Goal: Task Accomplishment & Management: Manage account settings

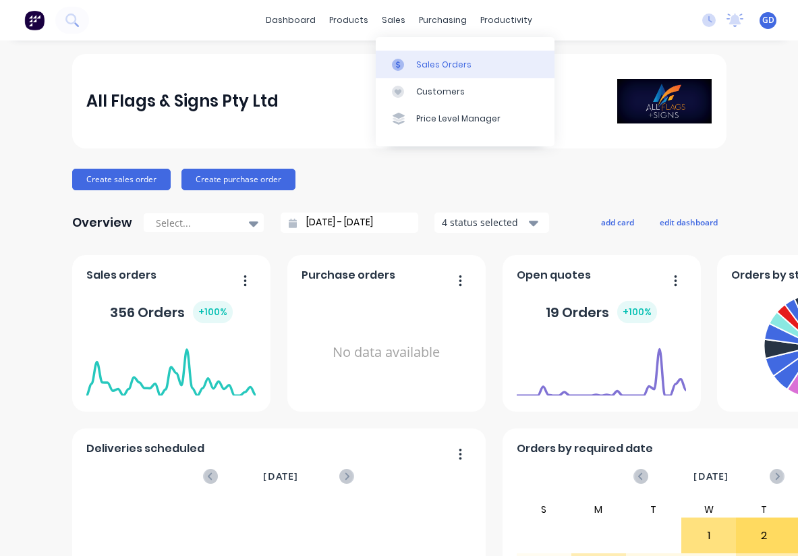
click at [424, 60] on div "Sales Orders" at bounding box center [443, 65] width 55 height 12
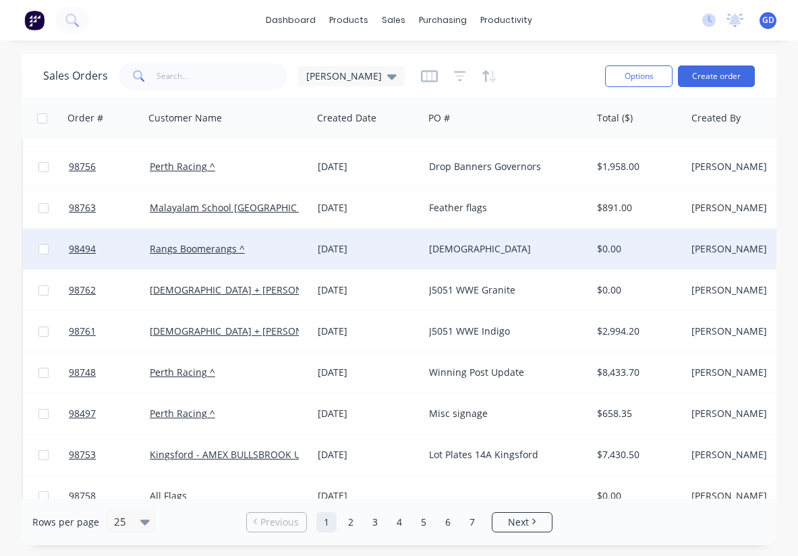
scroll to position [411, 0]
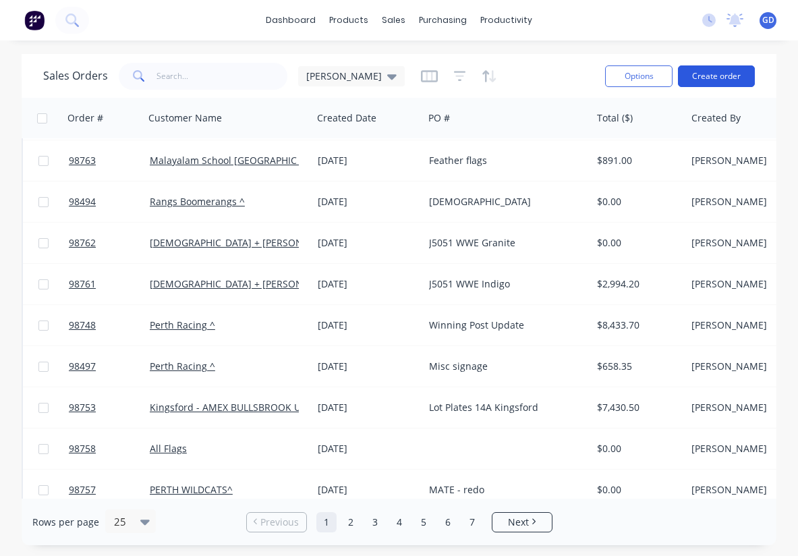
click at [709, 81] on button "Create order" at bounding box center [716, 76] width 77 height 22
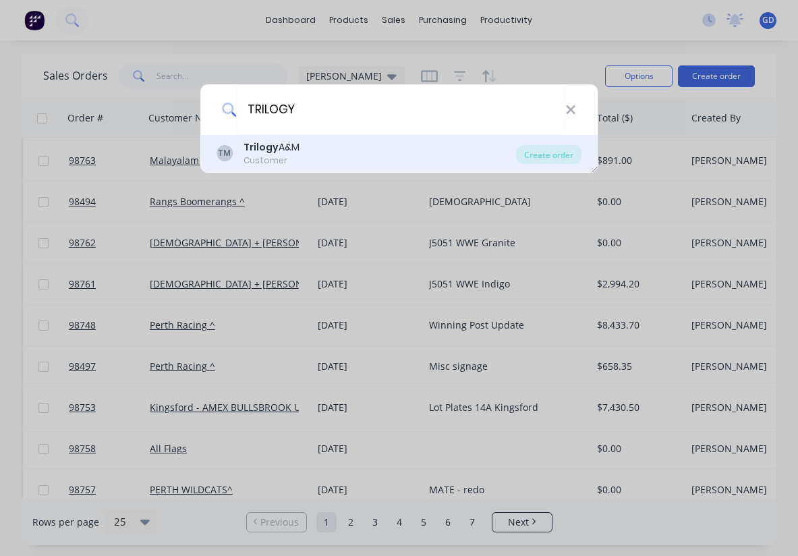
type input "TRILOGY"
click at [305, 146] on div "TM Trilogy A&M Customer" at bounding box center [366, 153] width 300 height 26
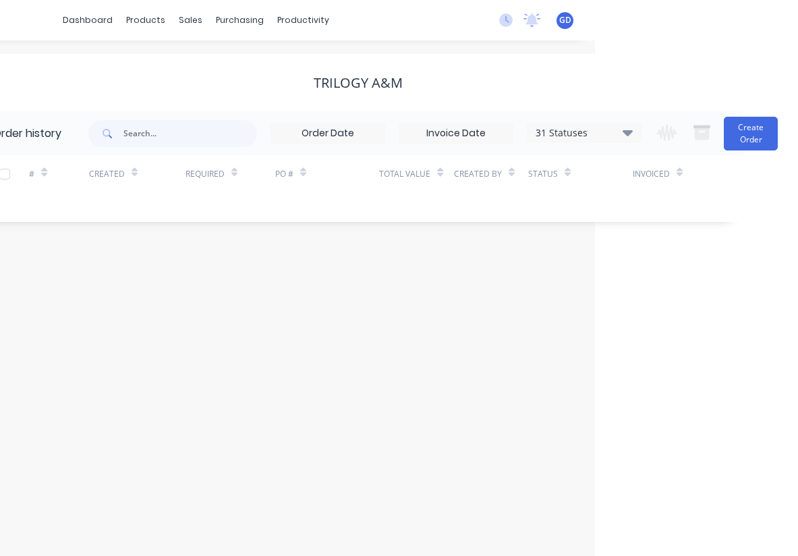
scroll to position [0, 203]
click at [748, 141] on button "Create Order" at bounding box center [751, 134] width 54 height 34
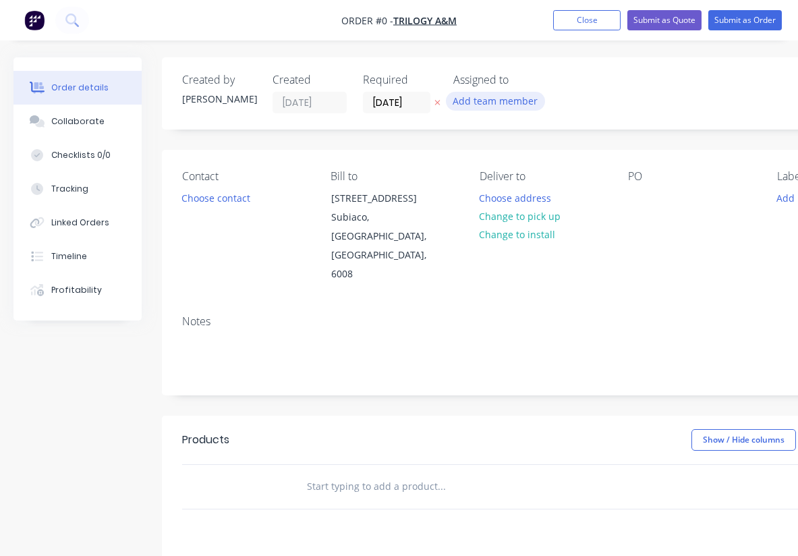
click at [499, 101] on button "Add team member" at bounding box center [495, 101] width 99 height 18
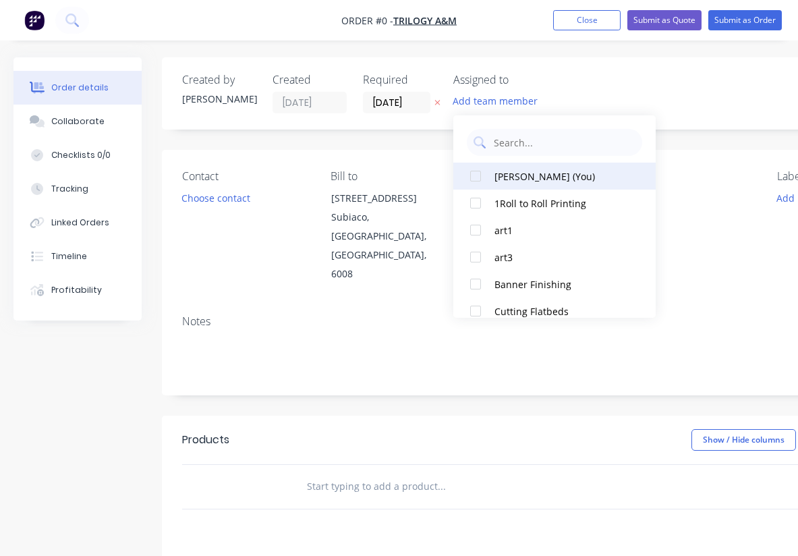
click at [496, 177] on div "[PERSON_NAME] (You)" at bounding box center [561, 176] width 135 height 14
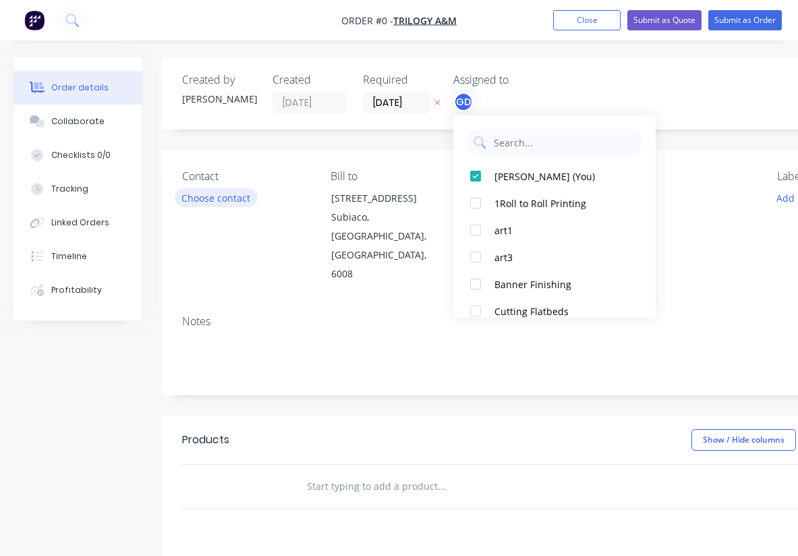
click at [232, 197] on div "Order details Collaborate Checklists 0/0 Tracking Linked Orders Timeline Profit…" at bounding box center [468, 455] width 937 height 796
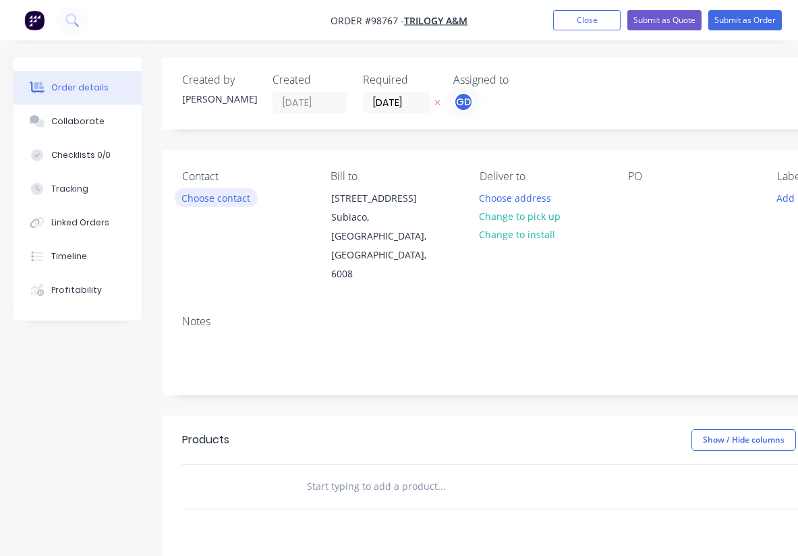
click at [232, 197] on button "Choose contact" at bounding box center [216, 197] width 83 height 18
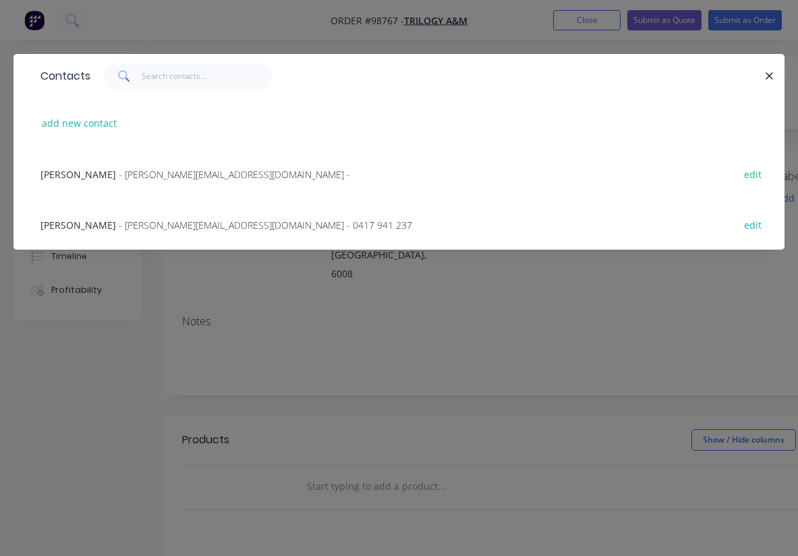
click at [98, 173] on span "Colleen McNaught" at bounding box center [78, 174] width 76 height 13
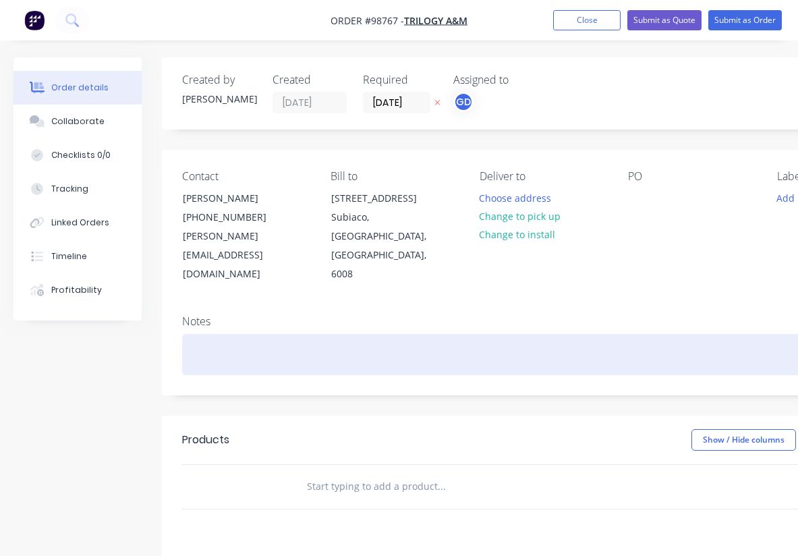
click at [215, 334] on div at bounding box center [543, 354] width 722 height 41
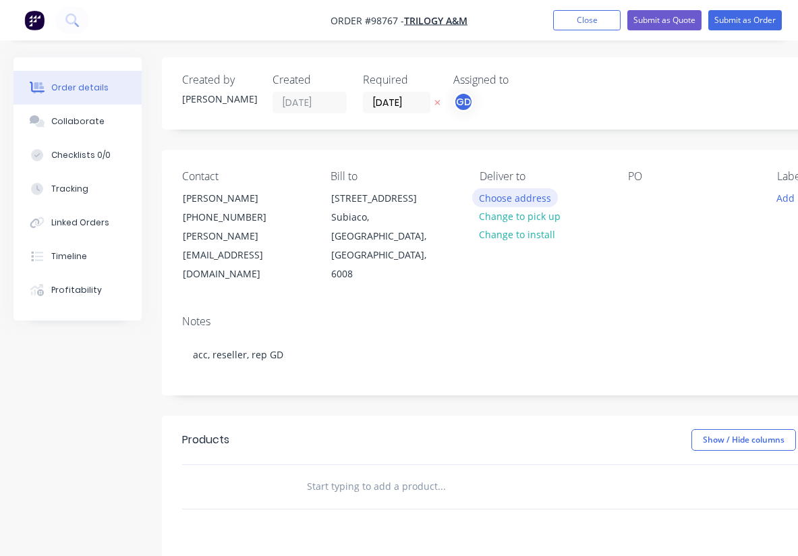
click at [500, 197] on button "Choose address" at bounding box center [515, 197] width 86 height 18
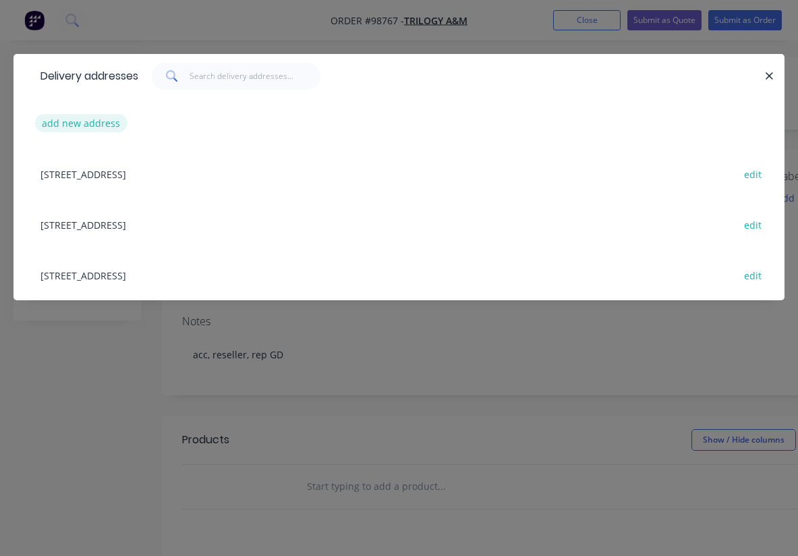
click at [85, 124] on button "add new address" at bounding box center [81, 123] width 92 height 18
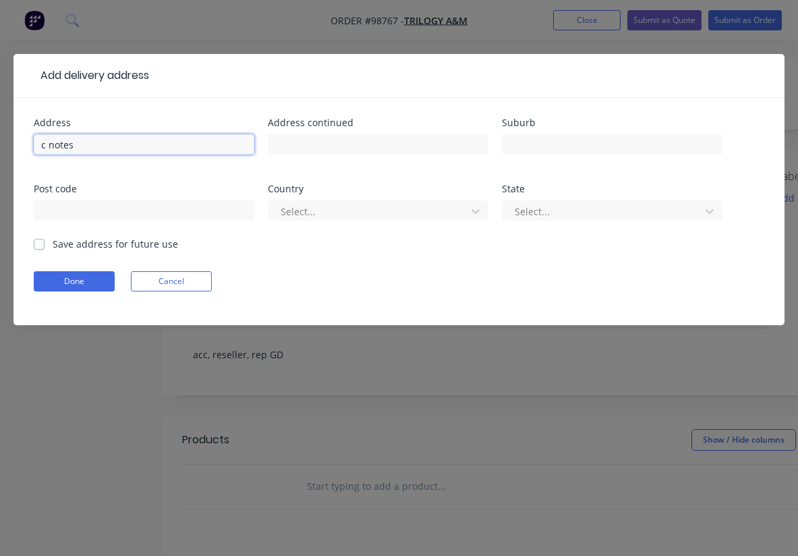
type input "c notes"
click at [53, 247] on label "Save address for future use" at bounding box center [115, 244] width 125 height 14
click at [37, 247] on input "Save address for future use" at bounding box center [39, 243] width 11 height 13
checkbox input "true"
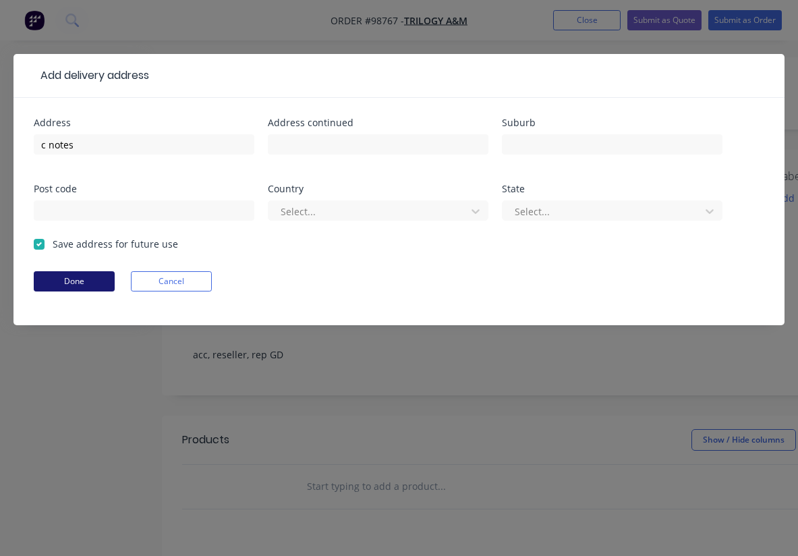
click at [76, 281] on button "Done" at bounding box center [74, 281] width 81 height 20
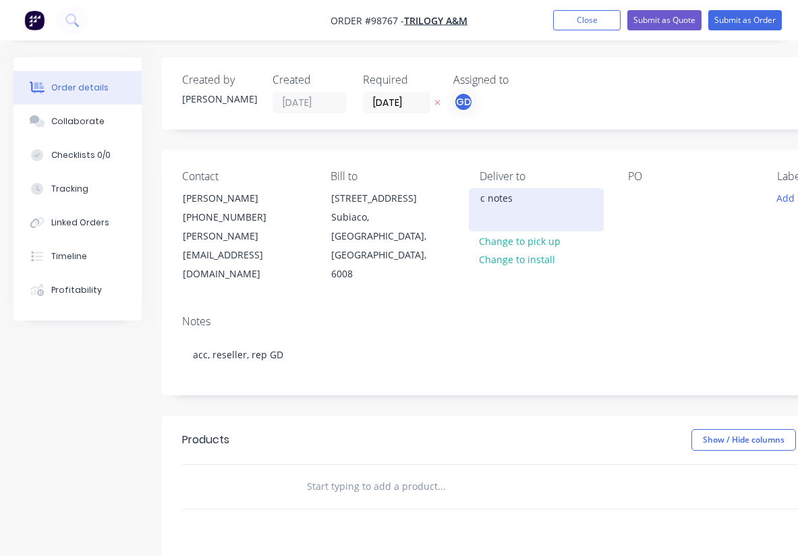
click at [500, 203] on div "c notes" at bounding box center [536, 198] width 112 height 19
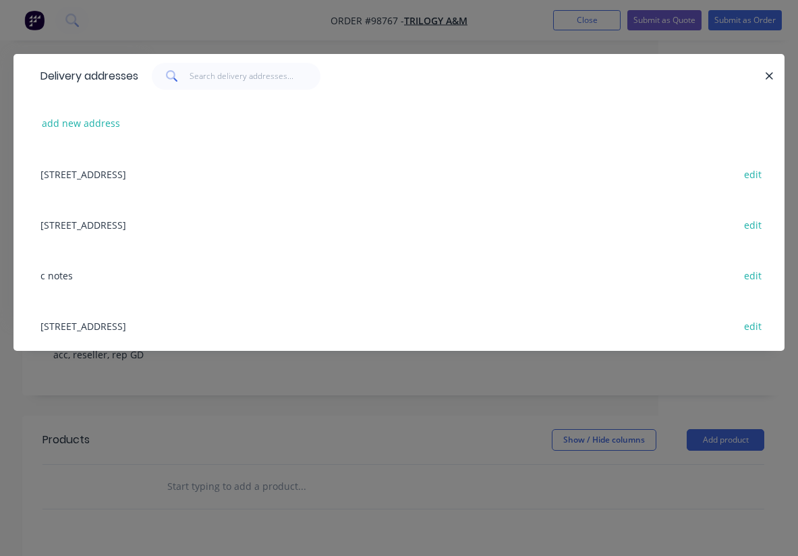
scroll to position [0, 140]
click at [759, 272] on button "edit" at bounding box center [752, 275] width 32 height 18
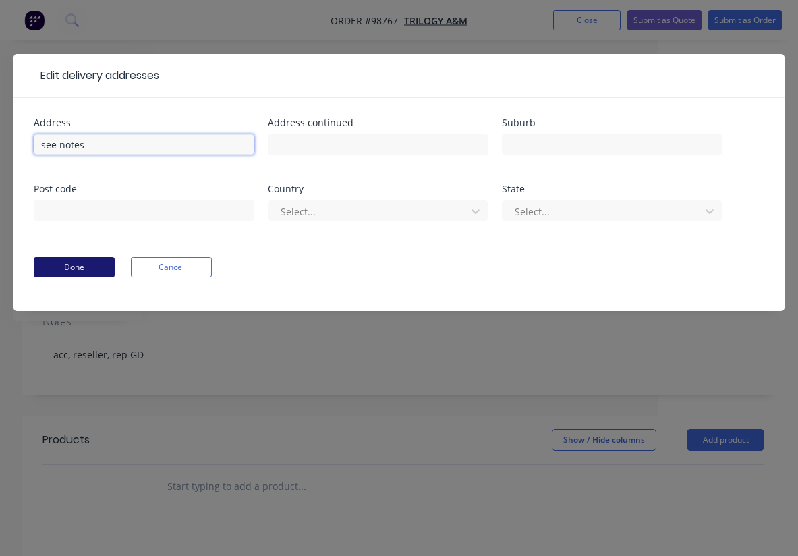
type input "see notes"
click at [79, 262] on button "Done" at bounding box center [74, 267] width 81 height 20
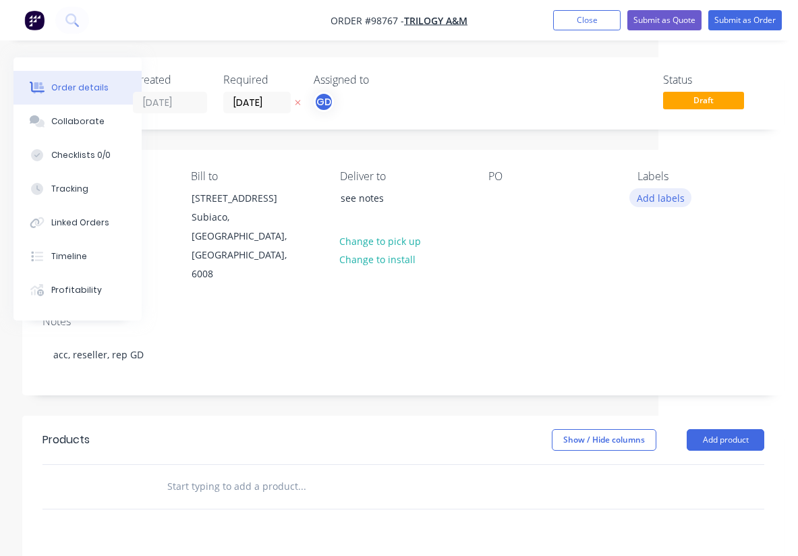
click at [664, 197] on button "Add labels" at bounding box center [660, 197] width 62 height 18
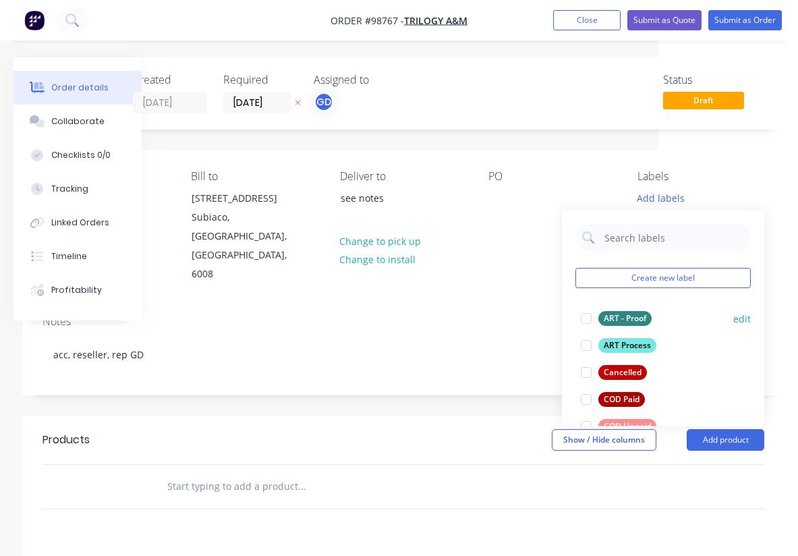
click at [624, 319] on div "ART - Proof" at bounding box center [624, 318] width 53 height 15
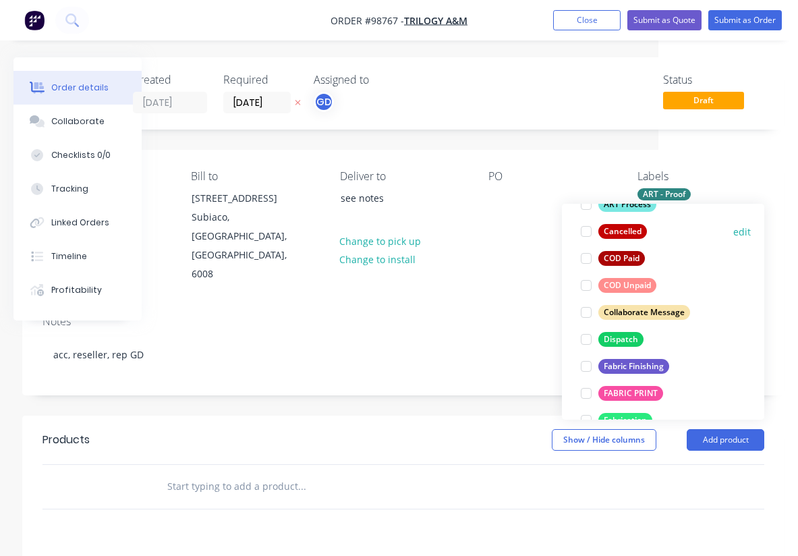
scroll to position [136, 0]
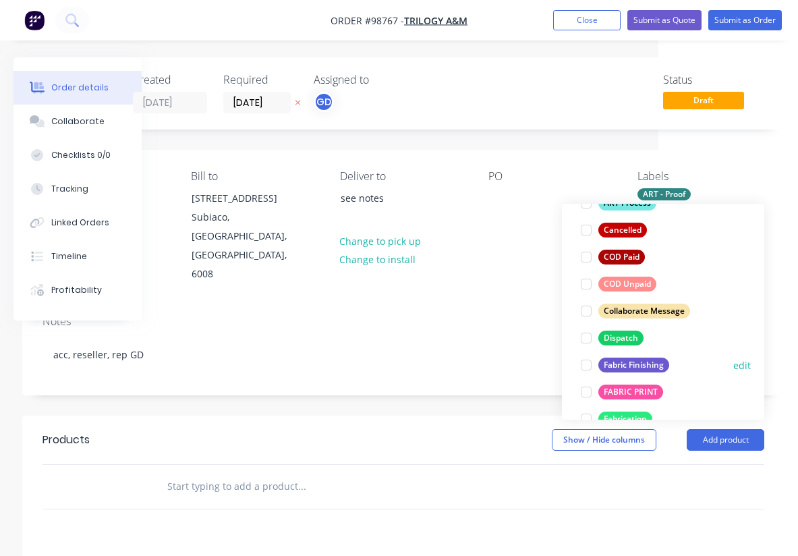
click at [637, 360] on div "Fabric Finishing" at bounding box center [633, 364] width 71 height 15
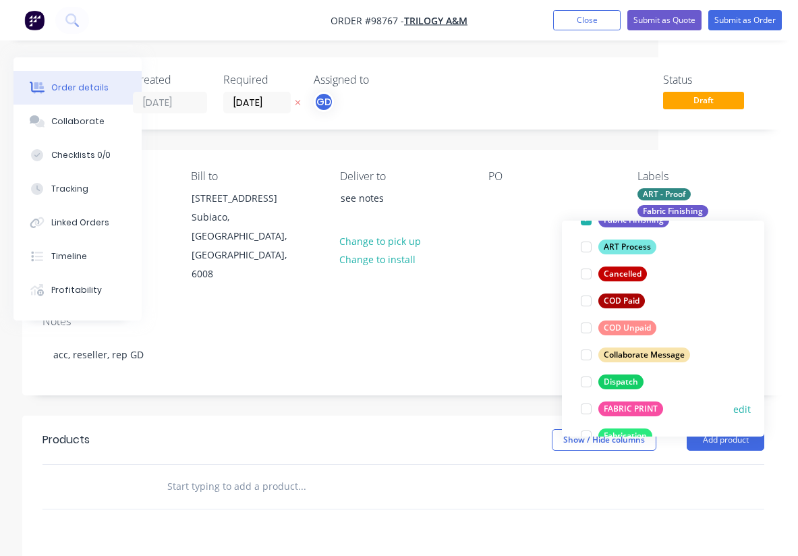
click at [633, 407] on div "FABRIC PRINT" at bounding box center [630, 408] width 65 height 15
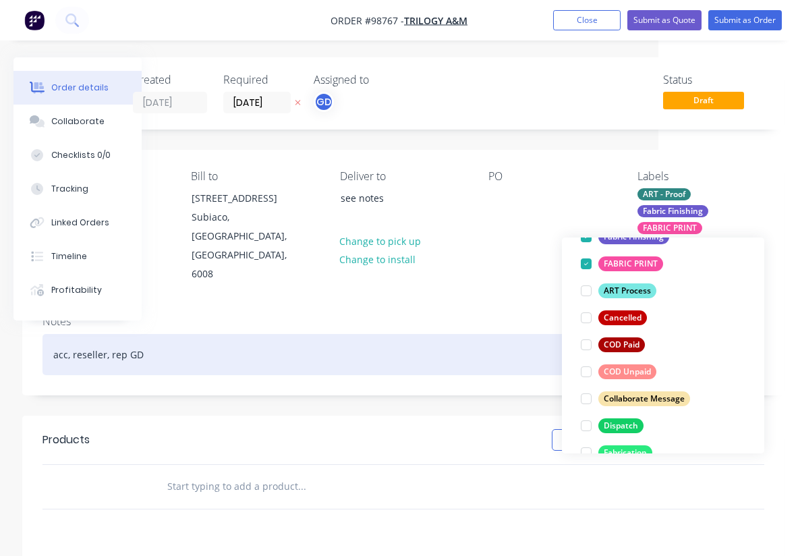
click at [518, 334] on div "acc, reseller, rep GD" at bounding box center [403, 354] width 722 height 41
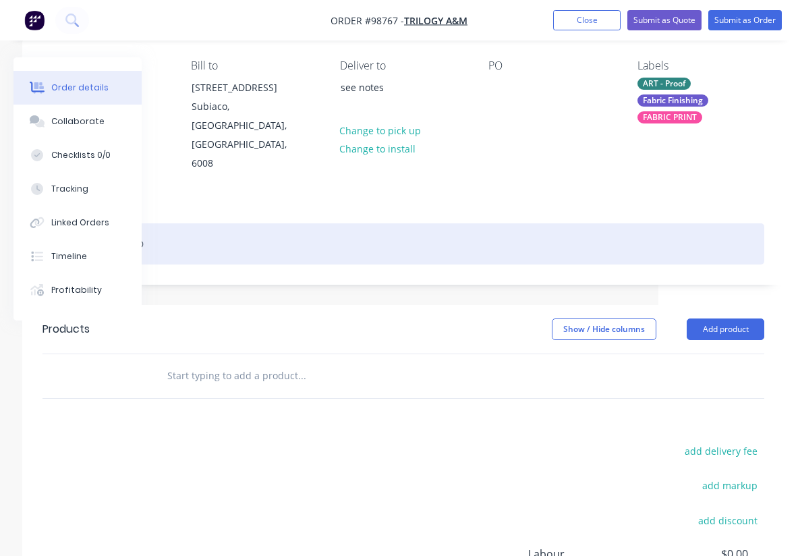
scroll to position [119, 140]
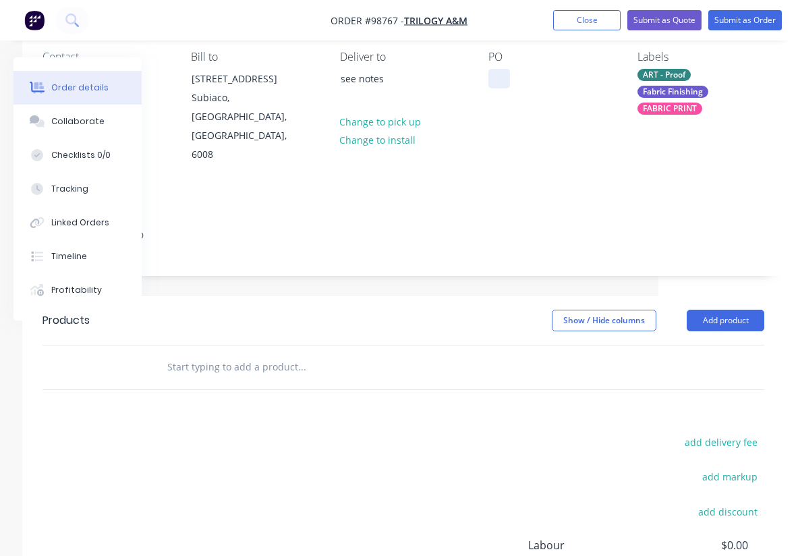
click at [497, 78] on div at bounding box center [499, 79] width 22 height 20
paste div
click at [501, 74] on div "12650 +" at bounding box center [516, 79] width 57 height 20
click at [552, 80] on div "PO12650 +" at bounding box center [522, 79] width 69 height 20
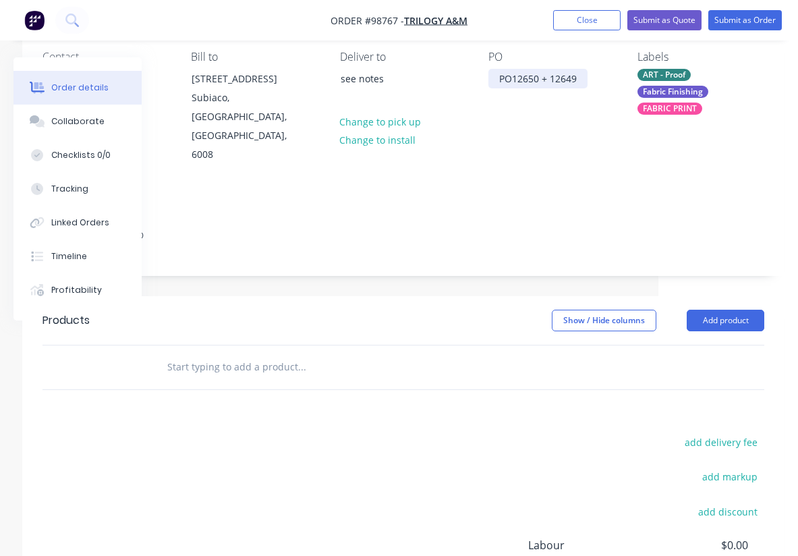
click at [552, 80] on div "PO12650 + 12649" at bounding box center [537, 79] width 99 height 20
click at [597, 79] on div "PO12650 + PO12649" at bounding box center [544, 79] width 112 height 20
click at [539, 77] on div "PO12650 + PO12649. qty 4" at bounding box center [551, 86] width 127 height 34
click at [566, 94] on div "PO12650, qty 4 + PO12649. qty 4" at bounding box center [551, 86] width 127 height 34
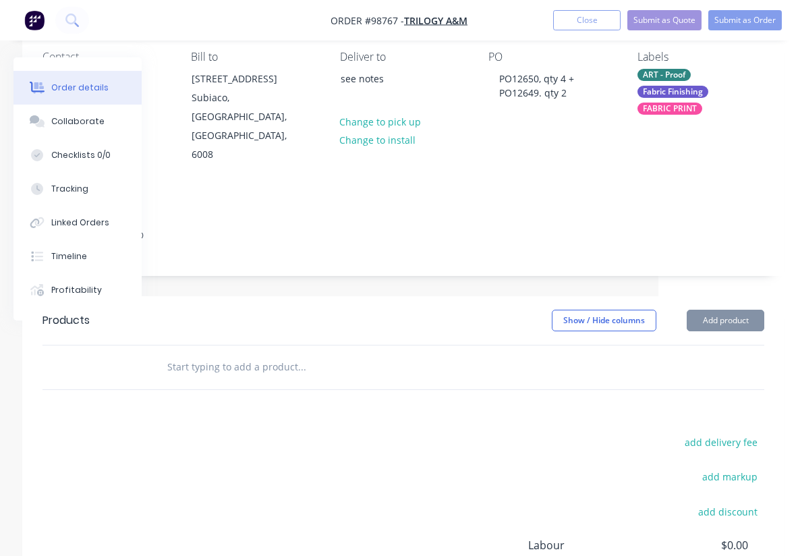
click at [216, 353] on input "text" at bounding box center [302, 366] width 270 height 27
paste input "Yanchep - PYAN0681 - x 2"
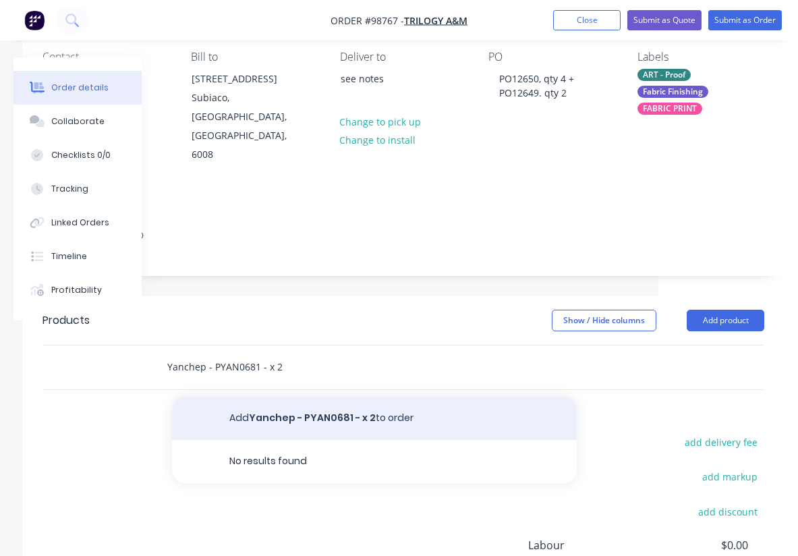
type input "Yanchep - PYAN0681 - x 2"
click at [320, 397] on button "Add Yanchep - PYAN0681 - x 2 to order" at bounding box center [374, 418] width 405 height 43
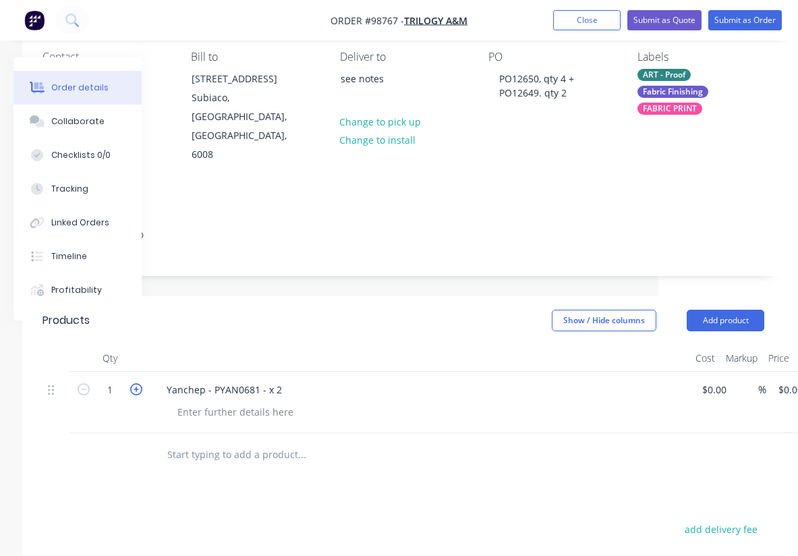
click at [137, 383] on icon "button" at bounding box center [136, 389] width 12 height 12
type input "2"
click at [194, 402] on div at bounding box center [236, 412] width 138 height 20
paste div
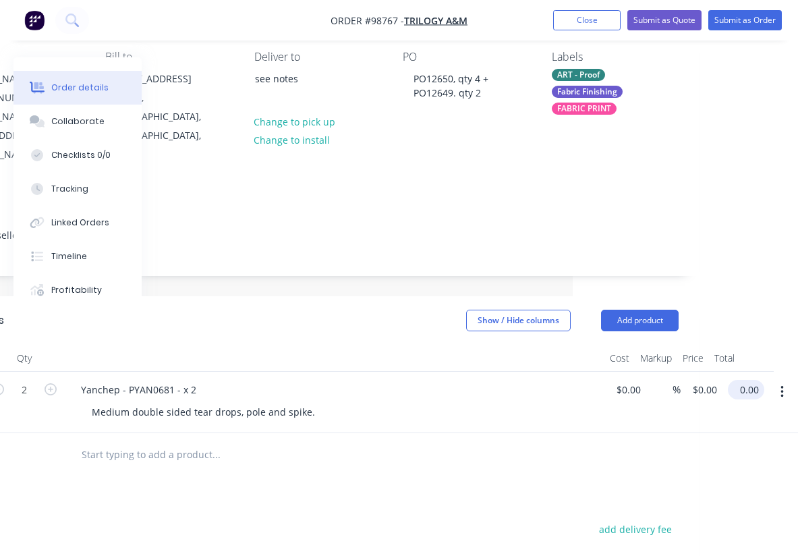
click at [747, 380] on input "0.00" at bounding box center [748, 390] width 31 height 20
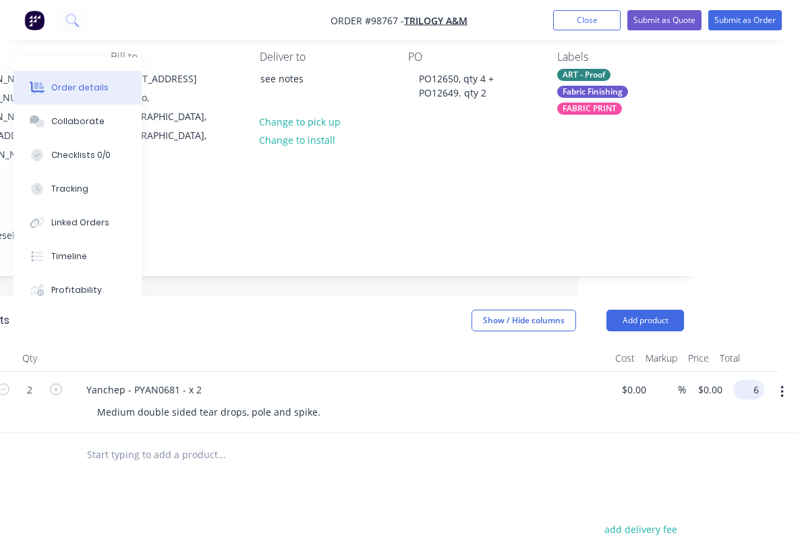
scroll to position [119, 210]
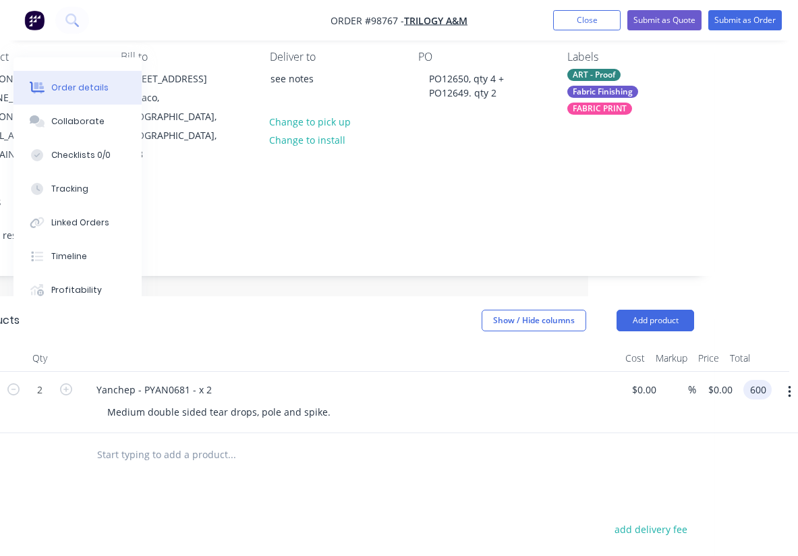
type input "600"
type input "$300.00"
click at [555, 442] on div "Products Show / Hide columns Add product Qty Cost Markup Price Total 2 Yanchep …" at bounding box center [333, 548] width 762 height 504
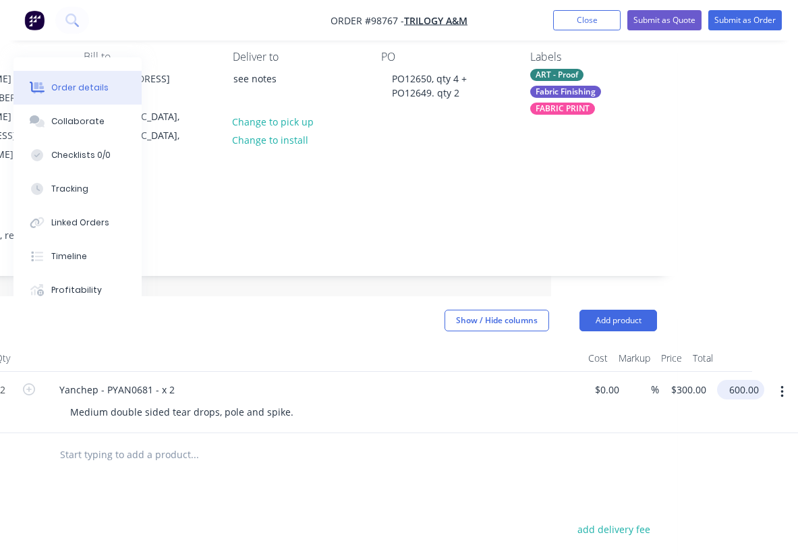
click at [740, 380] on input "600.00" at bounding box center [743, 390] width 42 height 20
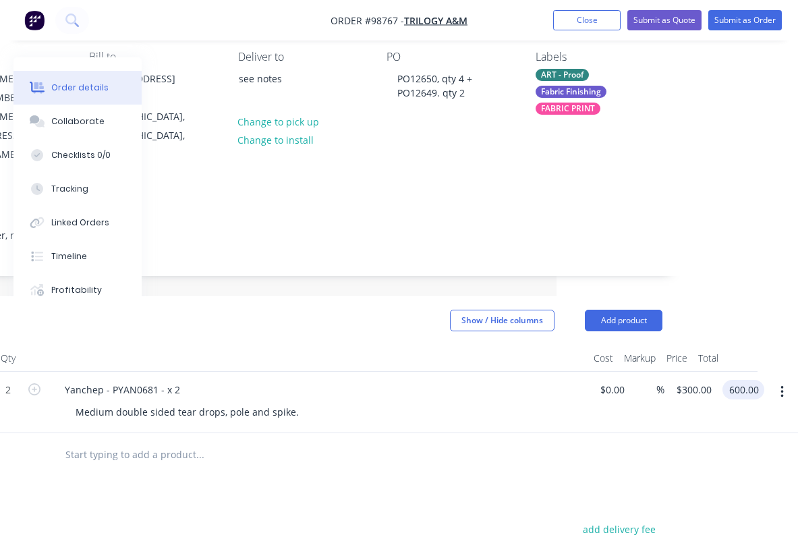
type input "6"
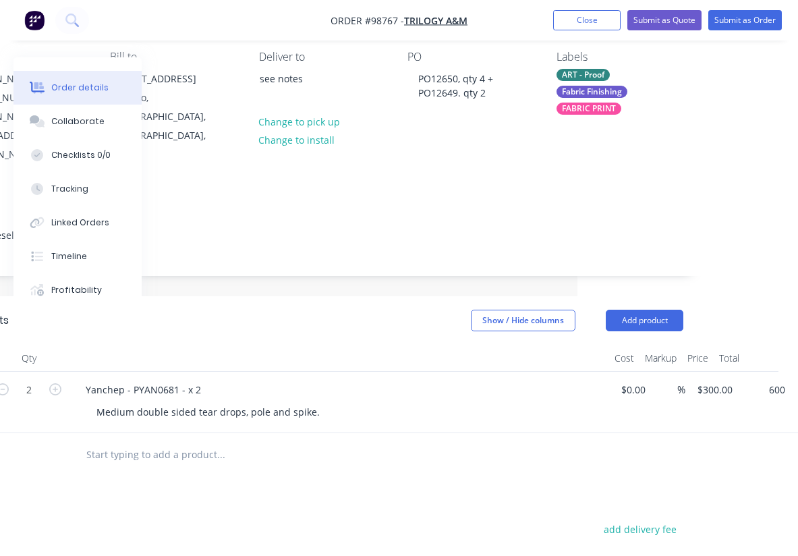
type input "$600.00"
click at [378, 442] on div "Products Show / Hide columns Add product Qty Cost Markup Price Total 2 Yanchep …" at bounding box center [322, 548] width 762 height 504
click at [314, 402] on div "Medium double sided tear drops, pole and spike." at bounding box center [208, 412] width 245 height 20
click at [150, 441] on input "text" at bounding box center [221, 454] width 270 height 27
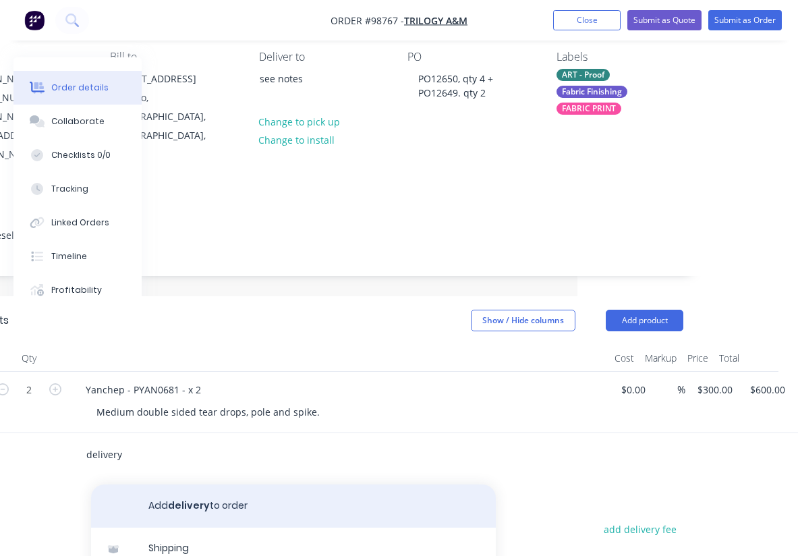
type input "delivery"
click at [198, 484] on button "Add delivery to order" at bounding box center [293, 505] width 405 height 43
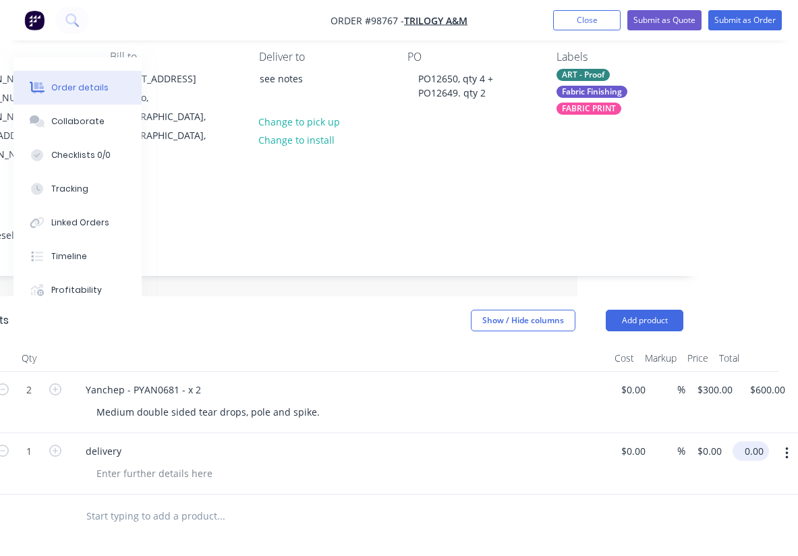
click at [759, 441] on input "0.00" at bounding box center [753, 451] width 31 height 20
type input "25"
type input "$25.00"
click at [384, 433] on div "delivery" at bounding box center [338, 463] width 539 height 61
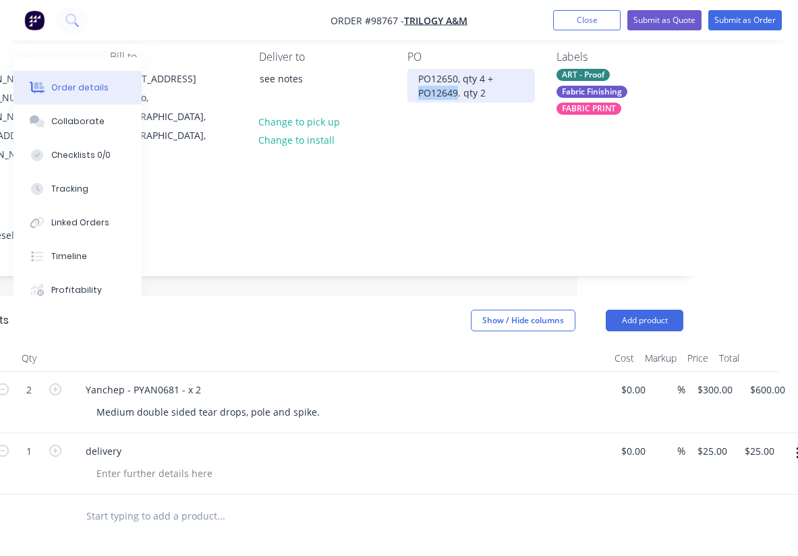
drag, startPoint x: 458, startPoint y: 95, endPoint x: 417, endPoint y: 95, distance: 41.1
click at [417, 95] on div "PO12650, qty 4 + PO12649. qty 2" at bounding box center [470, 86] width 127 height 34
copy div "PO12649"
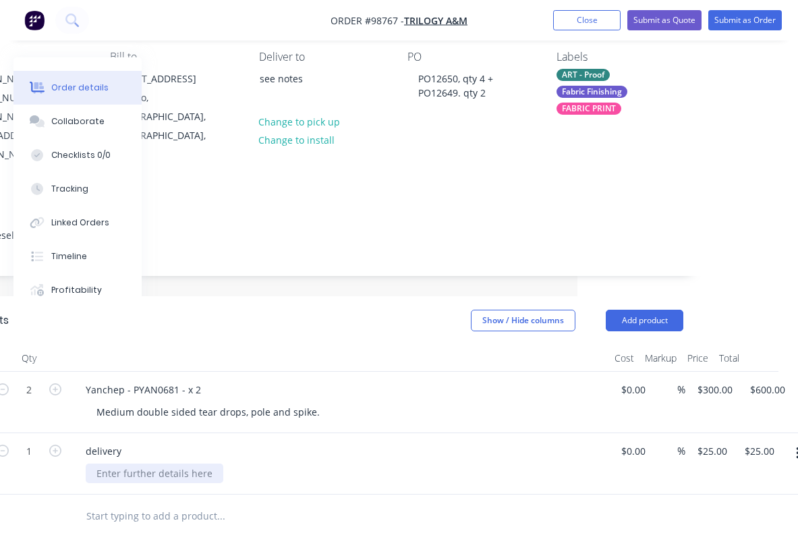
click at [131, 463] on div at bounding box center [155, 473] width 138 height 20
paste div
click at [324, 402] on div "Medium double sided tear drops, pole and spike." at bounding box center [345, 412] width 518 height 20
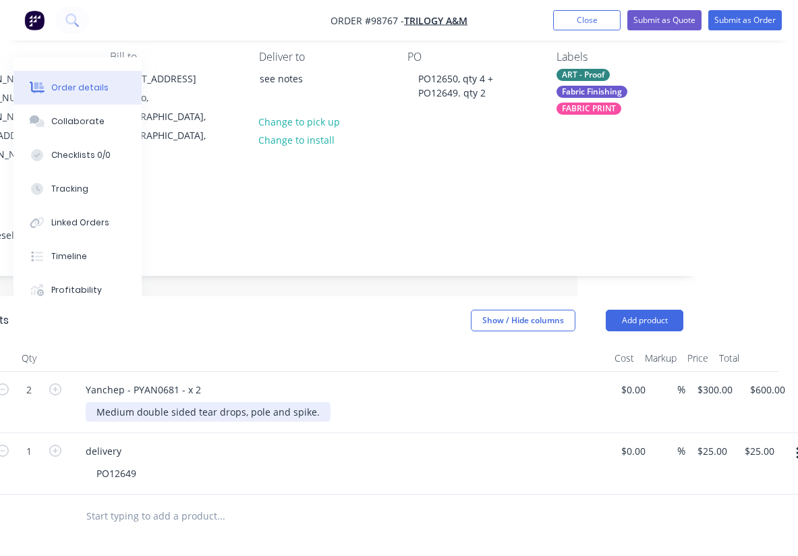
click at [316, 402] on div "Medium double sided tear drops, pole and spike." at bounding box center [208, 412] width 245 height 20
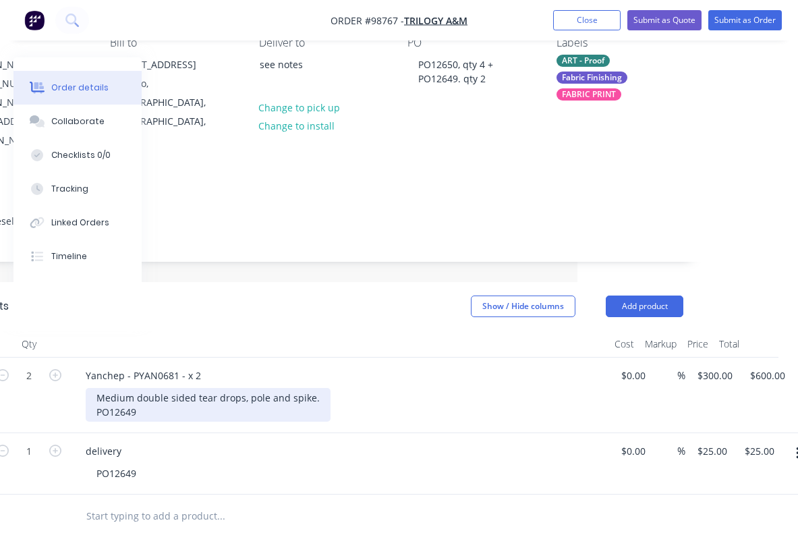
scroll to position [134, 221]
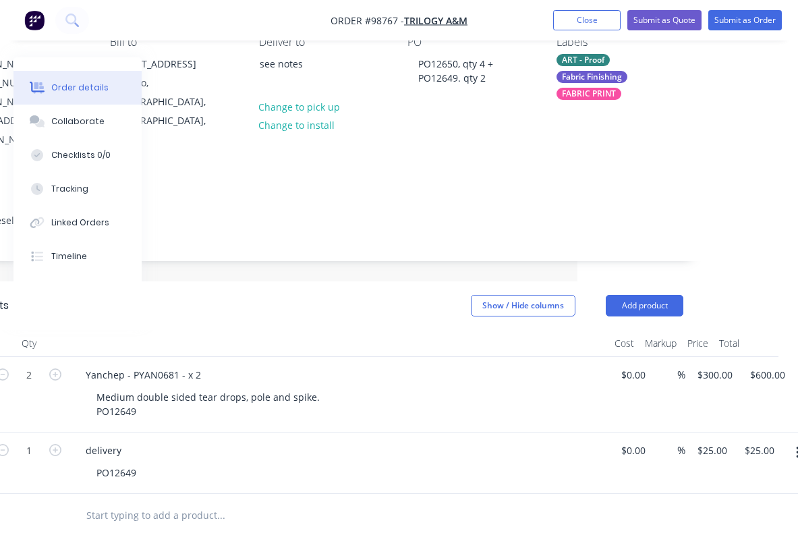
click at [140, 502] on input "text" at bounding box center [221, 515] width 270 height 27
paste input "Shorehaven - PSHO1000 - x4"
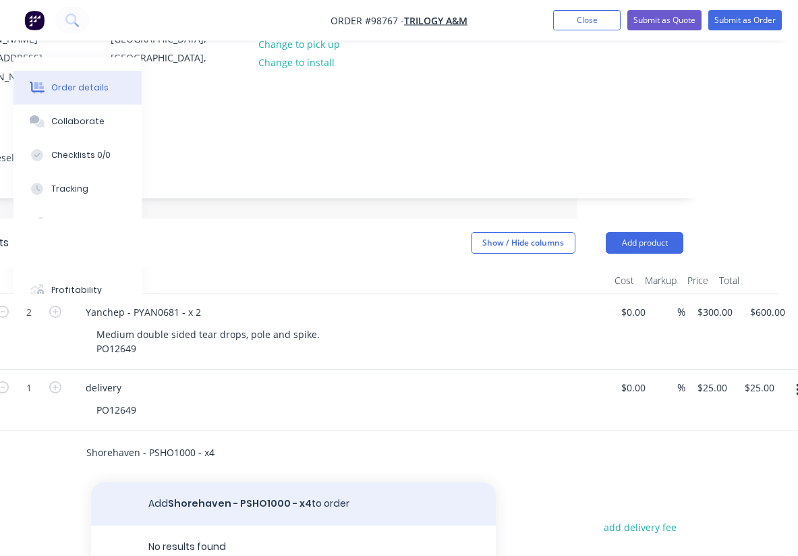
type input "Shorehaven - PSHO1000 - x4"
click at [281, 482] on button "Add Shorehaven - PSHO1000 - x4 to order" at bounding box center [293, 503] width 405 height 43
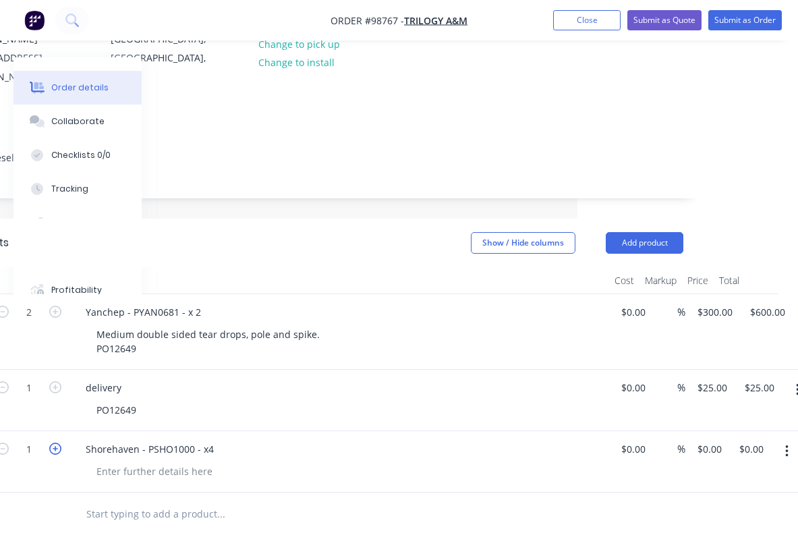
click at [55, 442] on icon "button" at bounding box center [55, 448] width 12 height 12
type input "4"
click at [752, 439] on input "0.00" at bounding box center [753, 449] width 31 height 20
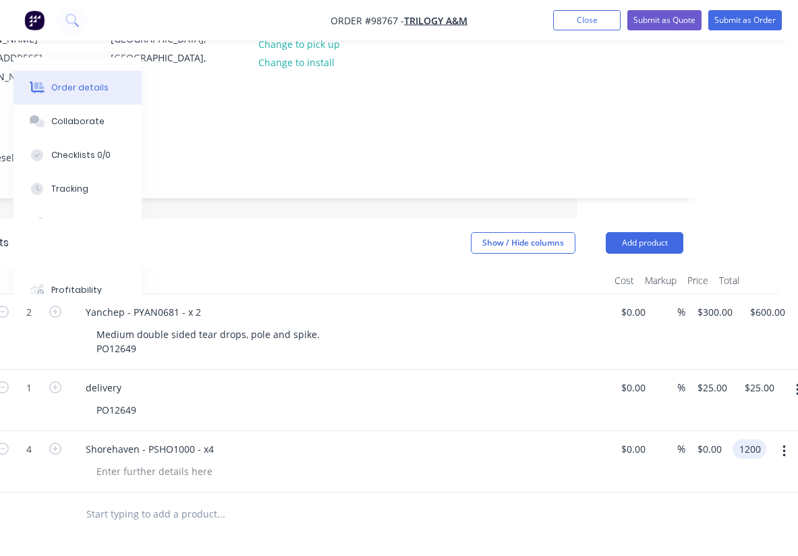
type input "$1,200.00"
type input "$300.00"
click at [649, 492] on div at bounding box center [323, 514] width 722 height 44
click at [180, 500] on input "text" at bounding box center [221, 513] width 270 height 27
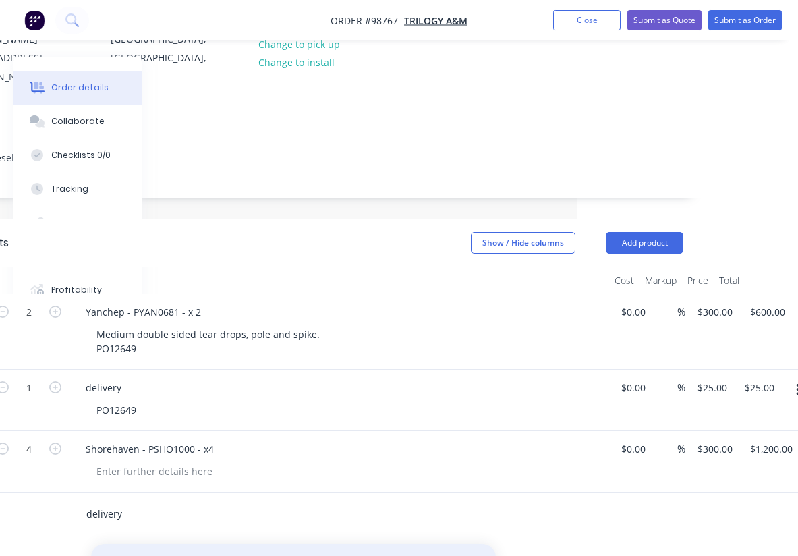
type input "delivery"
click at [211, 544] on button "Add delivery to order" at bounding box center [293, 565] width 405 height 43
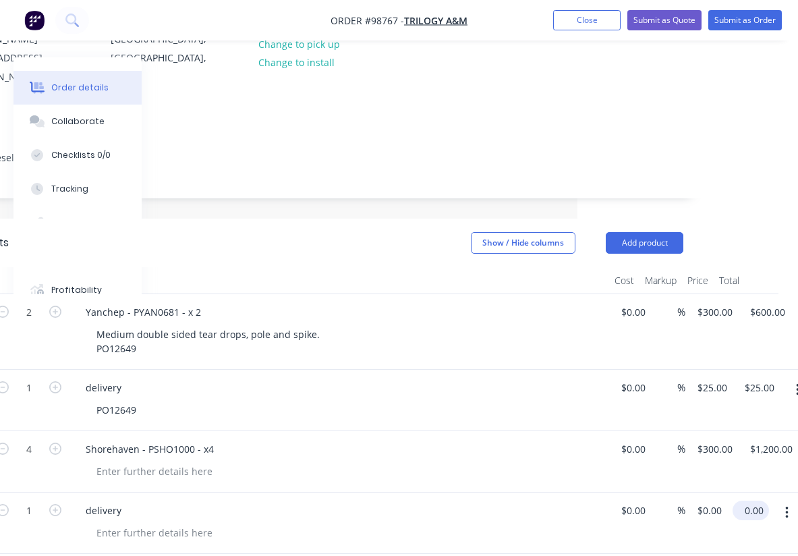
click at [752, 500] on input "0.00" at bounding box center [753, 510] width 31 height 20
type input "27.50"
type input "$27.50"
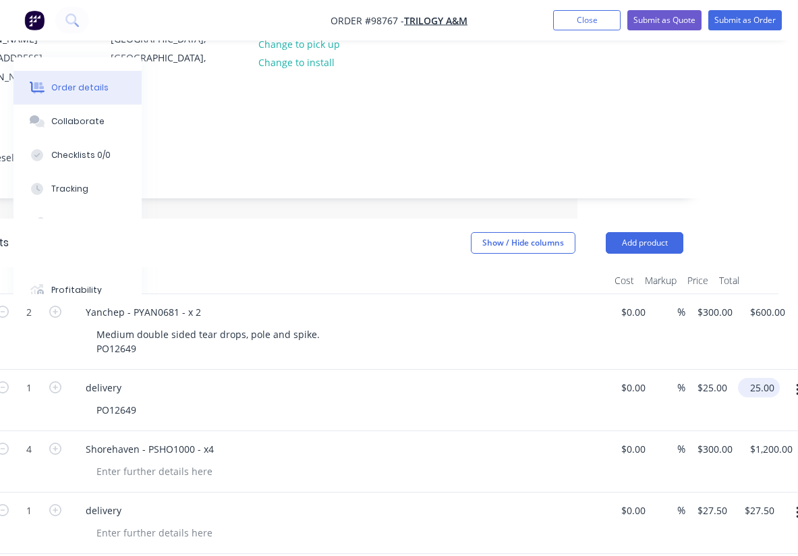
click at [757, 378] on input "25.00" at bounding box center [761, 388] width 36 height 20
type input "27.50"
type input "$27.50"
click at [513, 439] on div "Shorehaven - PSHO1000 - x4" at bounding box center [339, 449] width 529 height 20
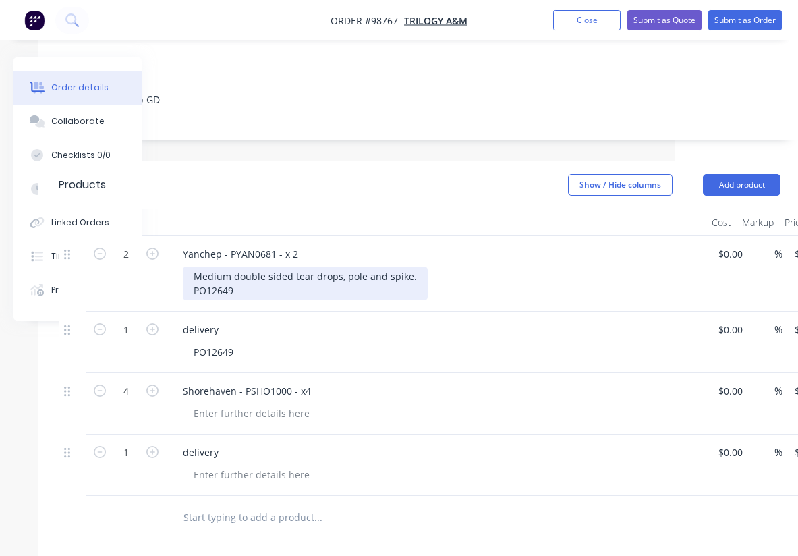
scroll to position [254, 123]
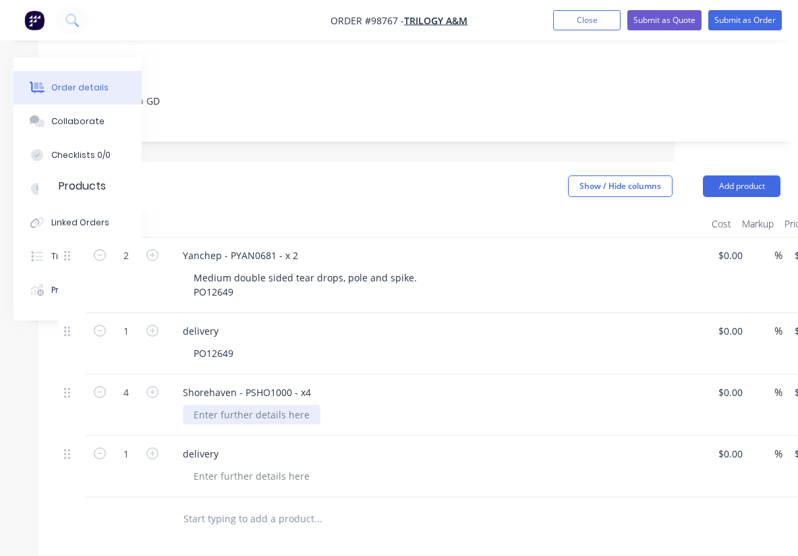
click at [235, 405] on div at bounding box center [252, 415] width 138 height 20
paste div
click at [194, 405] on div "12650" at bounding box center [207, 415] width 49 height 20
click at [328, 382] on div "Shorehaven - PSHO1000 - x4" at bounding box center [436, 392] width 529 height 20
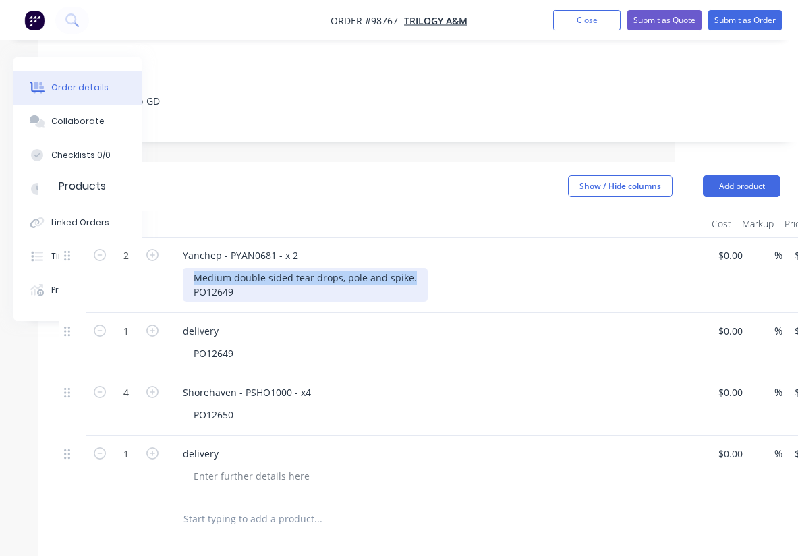
drag, startPoint x: 409, startPoint y: 243, endPoint x: 198, endPoint y: 233, distance: 212.0
click at [198, 268] on div "Medium double sided tear drops, pole and spike. PO12649" at bounding box center [305, 285] width 245 height 34
copy div "Medium double sided tear drops, pole and spike."
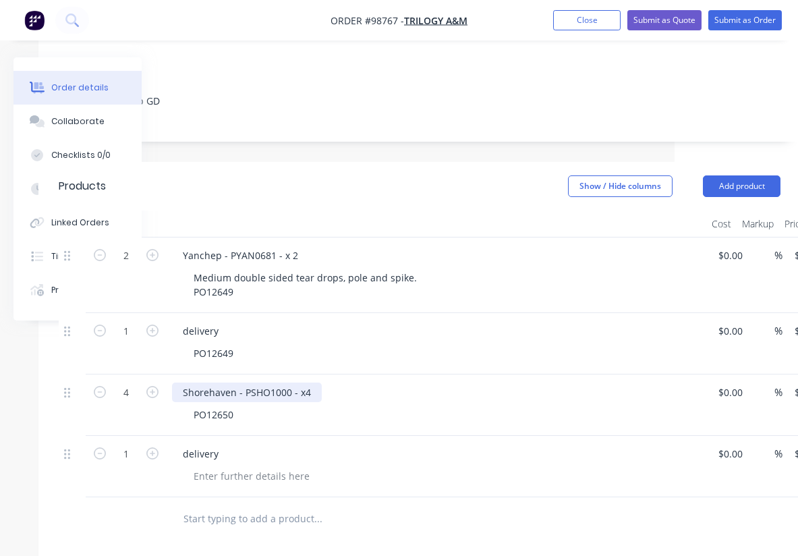
click at [310, 382] on div "Shorehaven - PSHO1000 - x4" at bounding box center [247, 392] width 150 height 20
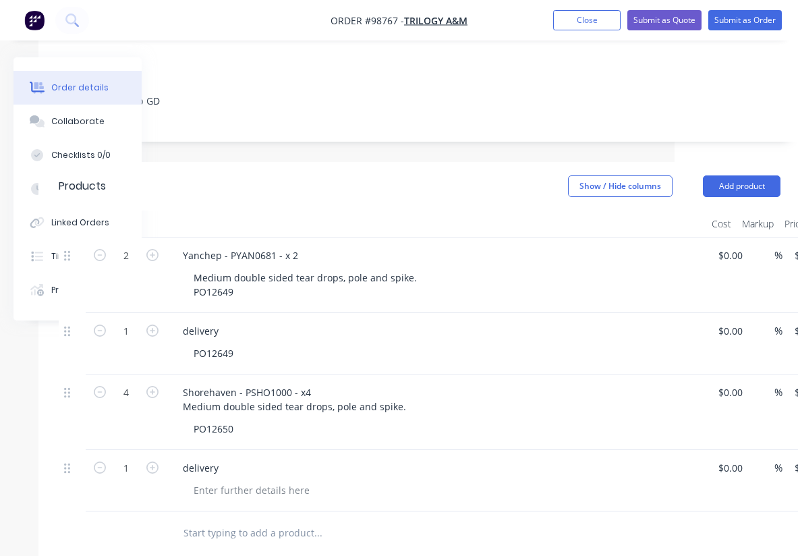
click at [323, 419] on div "PO12650" at bounding box center [442, 429] width 518 height 20
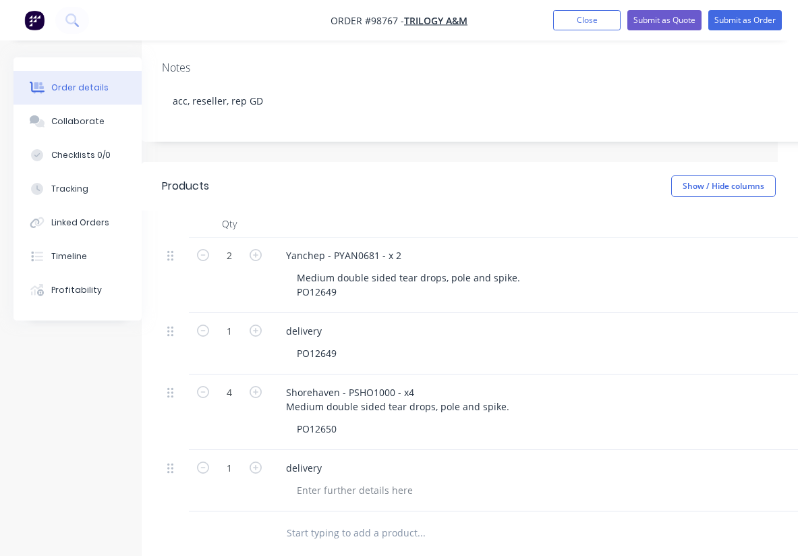
scroll to position [254, 20]
drag, startPoint x: 343, startPoint y: 393, endPoint x: 295, endPoint y: 391, distance: 48.6
click at [295, 419] on div "PO12650" at bounding box center [317, 429] width 61 height 20
copy div "PO12650"
click at [322, 480] on div at bounding box center [356, 490] width 138 height 20
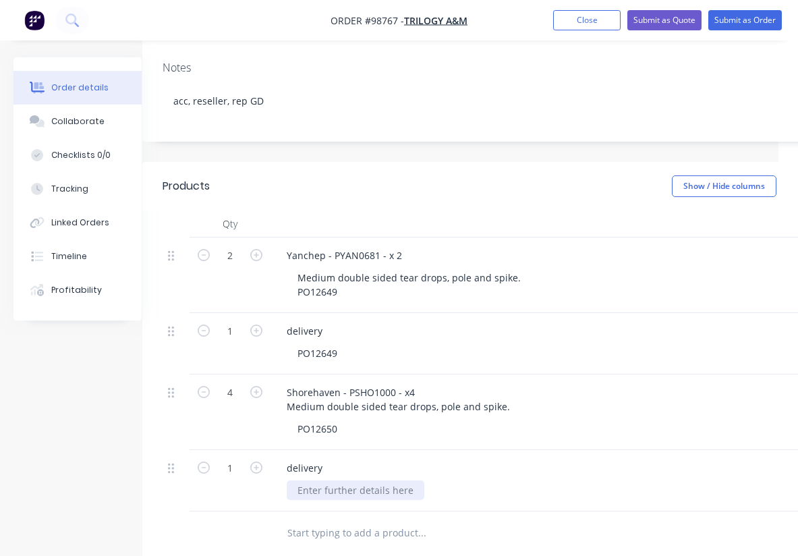
paste div
click at [549, 343] on div "PO12649" at bounding box center [546, 353] width 518 height 20
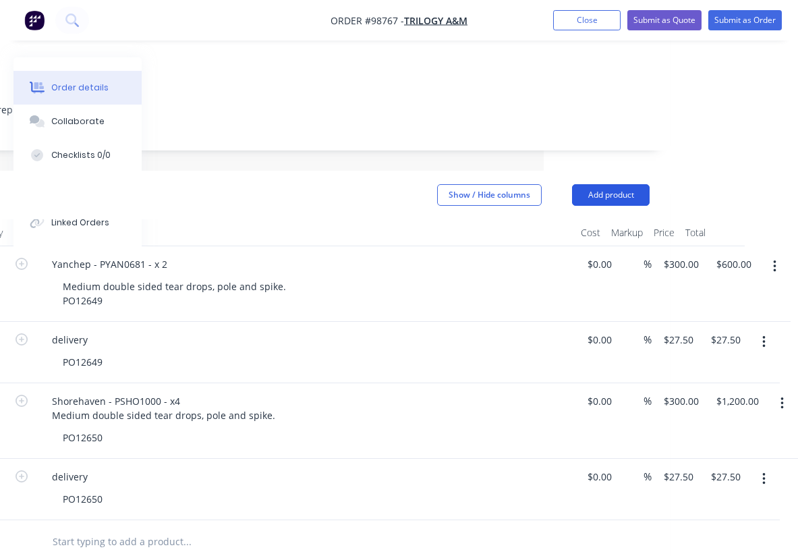
scroll to position [245, 254]
click at [624, 184] on button "Add product" at bounding box center [611, 195] width 78 height 22
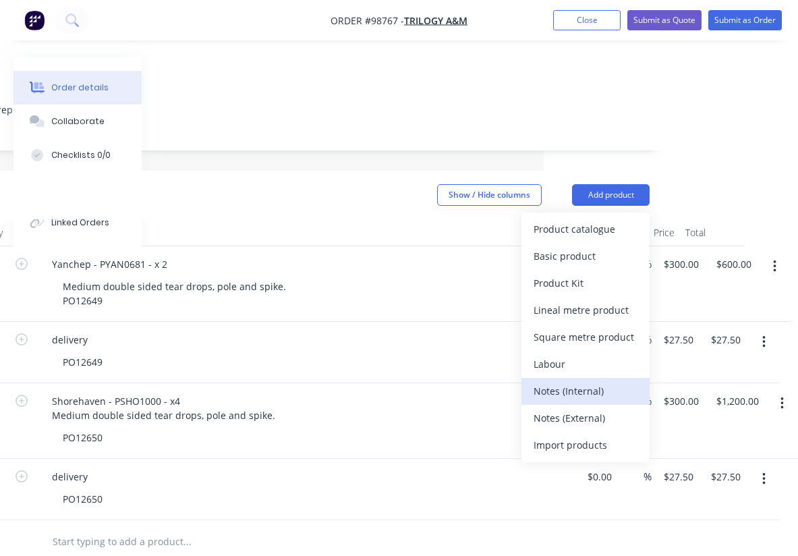
click at [592, 381] on div "Notes (Internal)" at bounding box center [585, 391] width 104 height 20
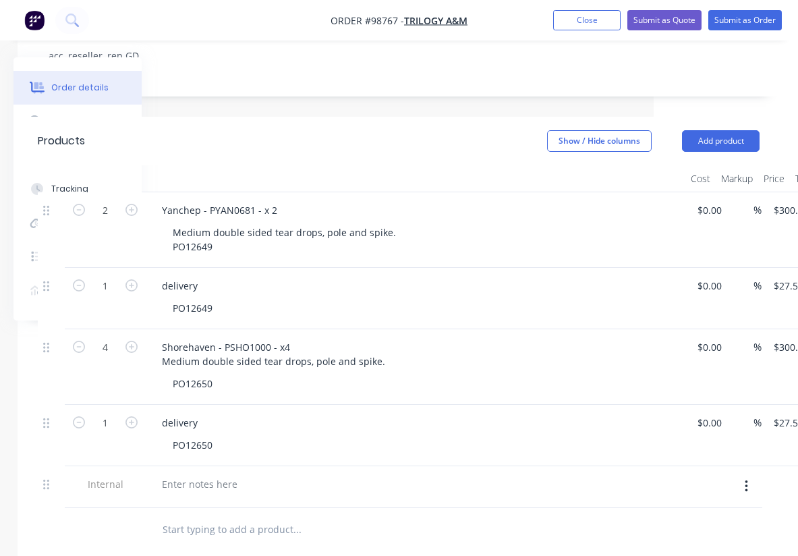
scroll to position [300, 144]
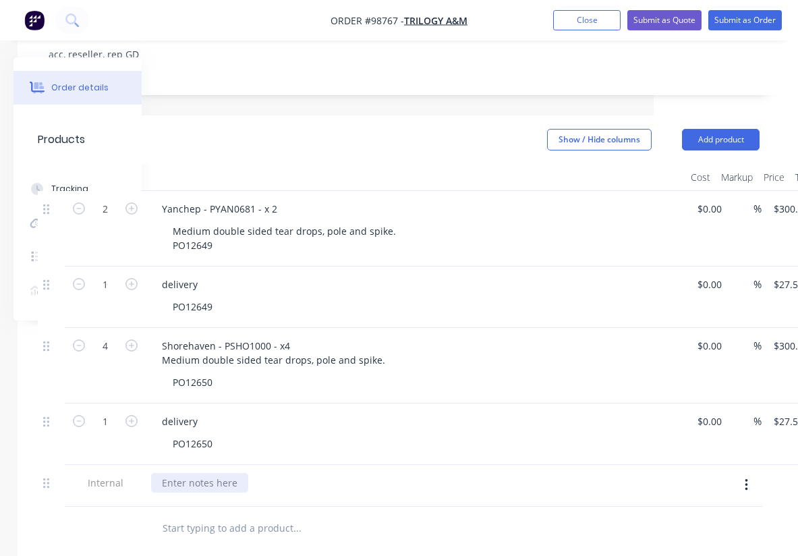
click at [189, 473] on div at bounding box center [199, 483] width 97 height 20
paste div
click at [345, 515] on input "text" at bounding box center [297, 528] width 270 height 27
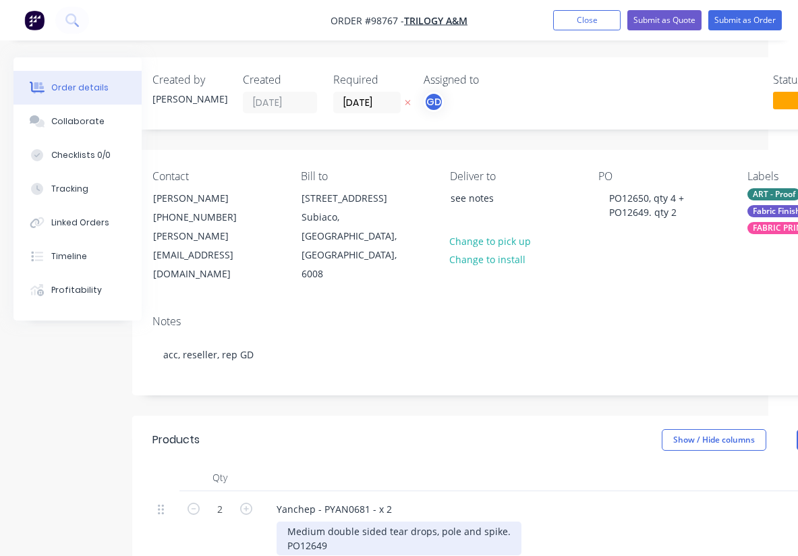
scroll to position [0, 0]
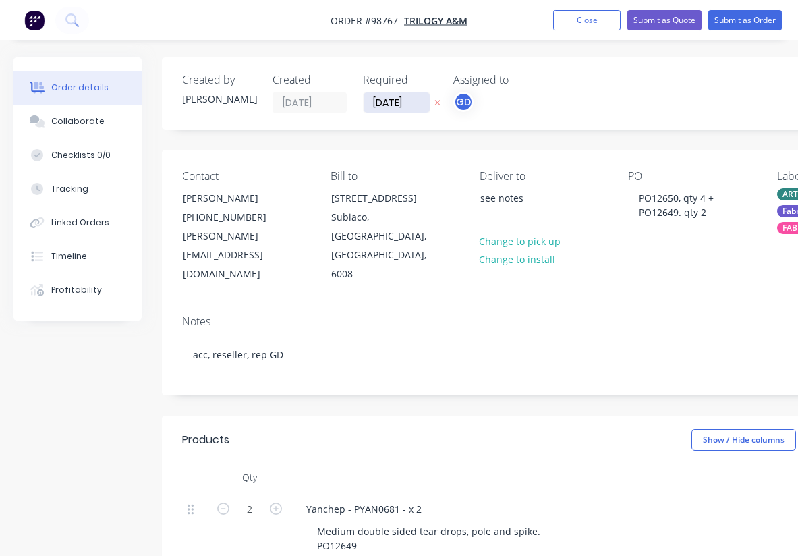
click at [378, 101] on input "[DATE]" at bounding box center [396, 102] width 66 height 20
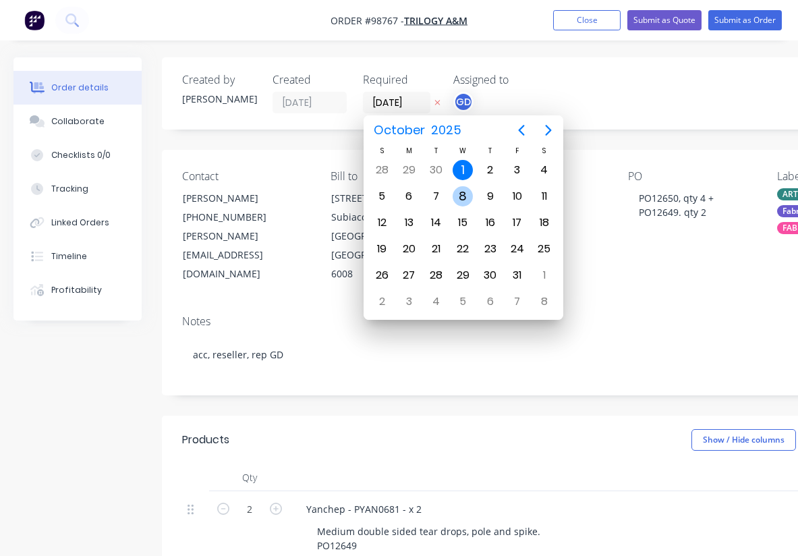
click at [461, 194] on div "8" at bounding box center [462, 196] width 20 height 20
type input "[DATE]"
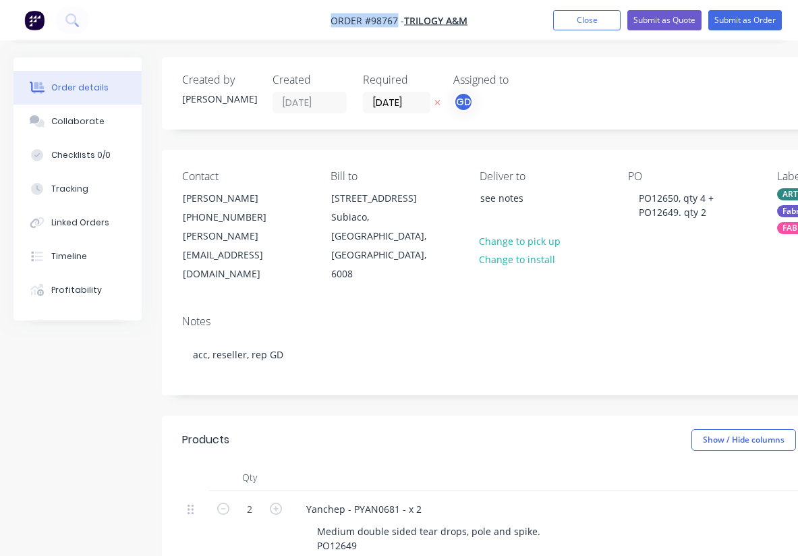
drag, startPoint x: 318, startPoint y: 17, endPoint x: 396, endPoint y: 18, distance: 77.6
click at [396, 18] on nav "Order #98767 - Trilogy A&M Add product Close Submit as Quote Submit as Order" at bounding box center [399, 20] width 798 height 40
copy span "Order #98767"
click at [587, 25] on button "Close" at bounding box center [586, 20] width 67 height 20
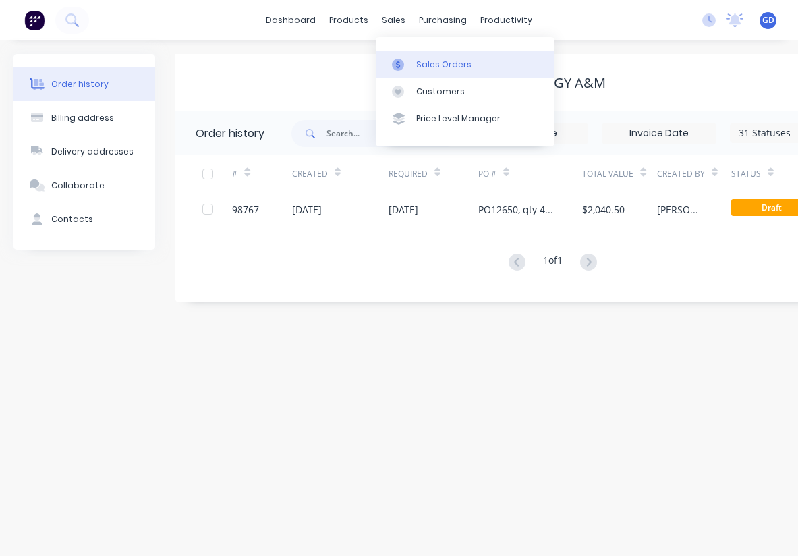
click at [434, 59] on div "Sales Orders" at bounding box center [443, 65] width 55 height 12
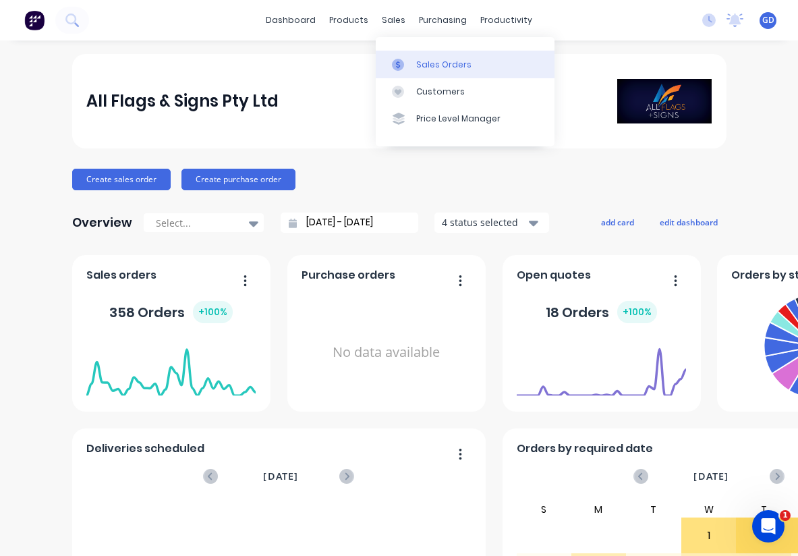
click at [429, 63] on div "Sales Orders" at bounding box center [443, 65] width 55 height 12
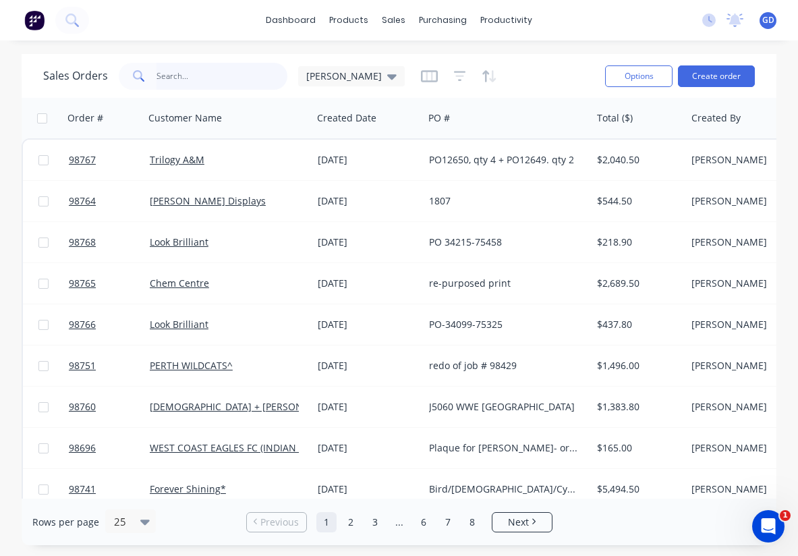
click at [214, 77] on input "text" at bounding box center [221, 76] width 131 height 27
paste input "98754"
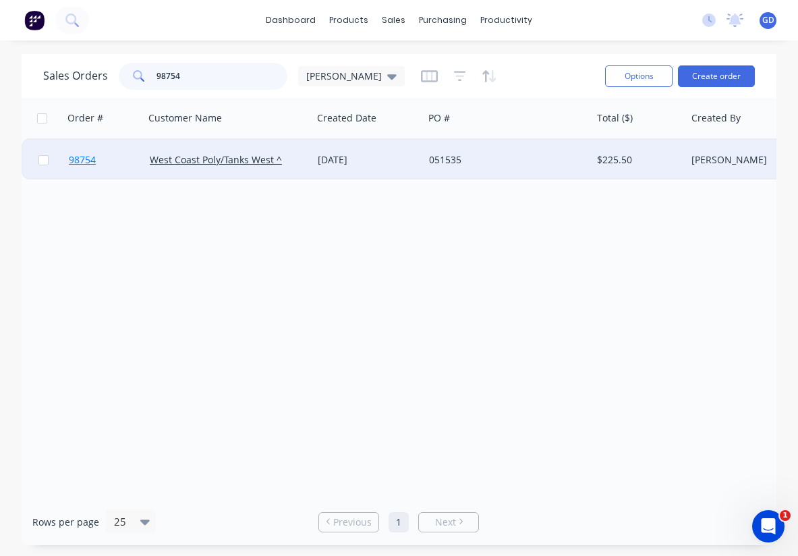
type input "98754"
click at [94, 160] on span "98754" at bounding box center [82, 159] width 27 height 13
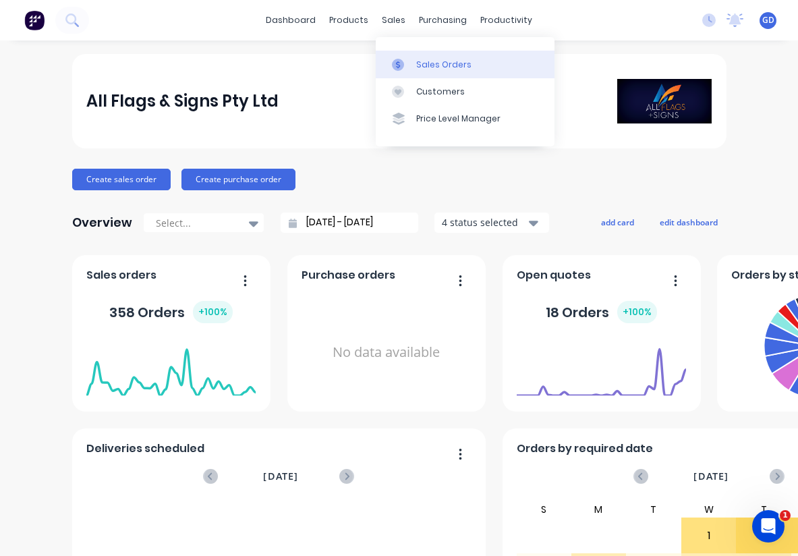
click at [430, 59] on div "Sales Orders" at bounding box center [443, 65] width 55 height 12
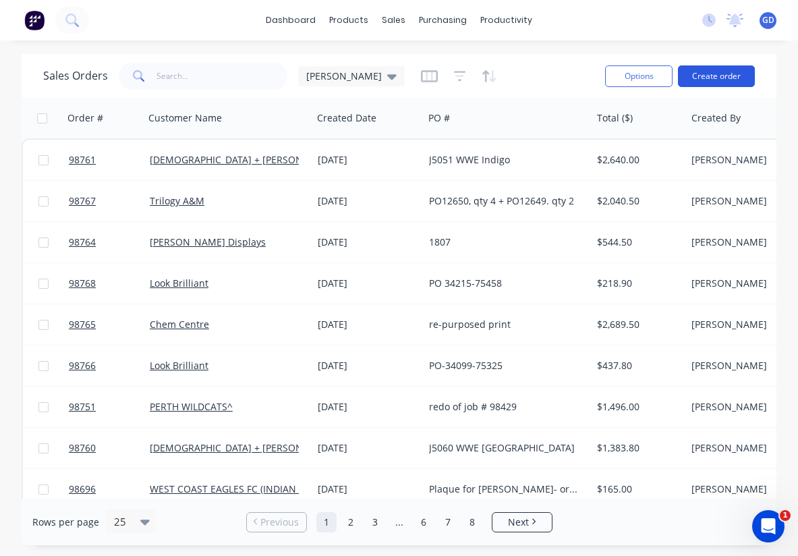
click at [713, 78] on button "Create order" at bounding box center [716, 76] width 77 height 22
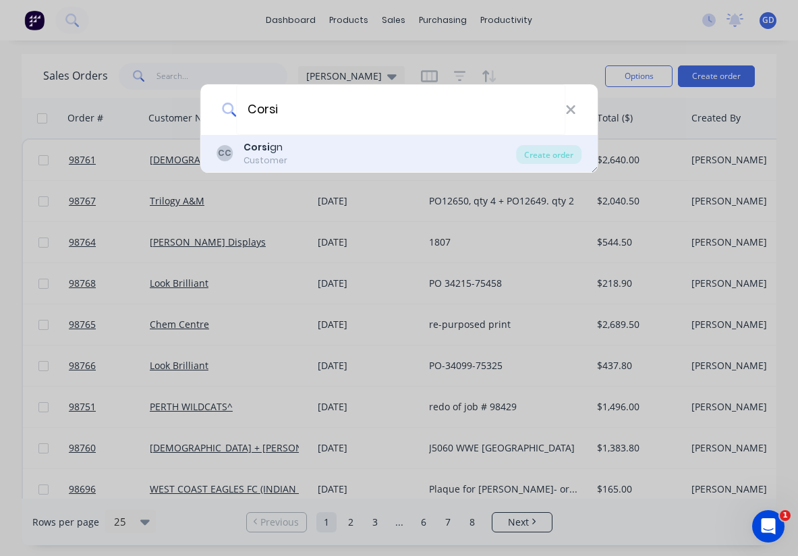
type input "Corsi"
click at [285, 142] on div "[PERSON_NAME] gn Customer" at bounding box center [366, 153] width 300 height 26
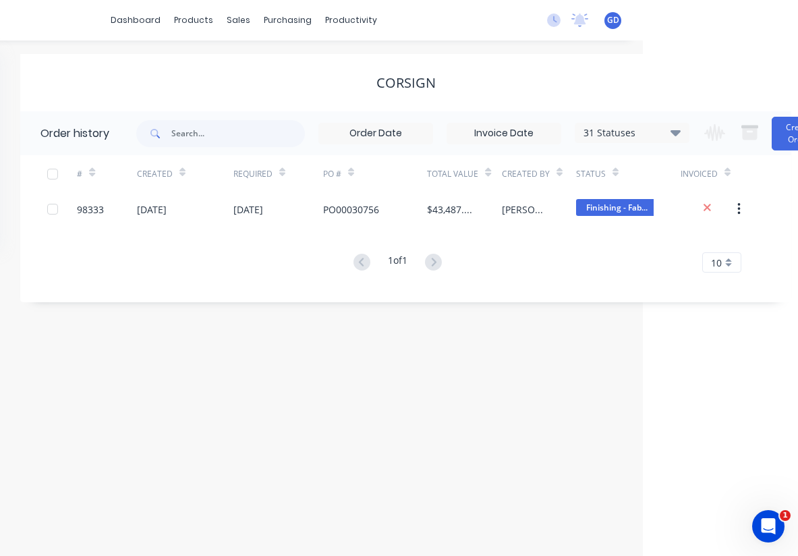
scroll to position [0, 194]
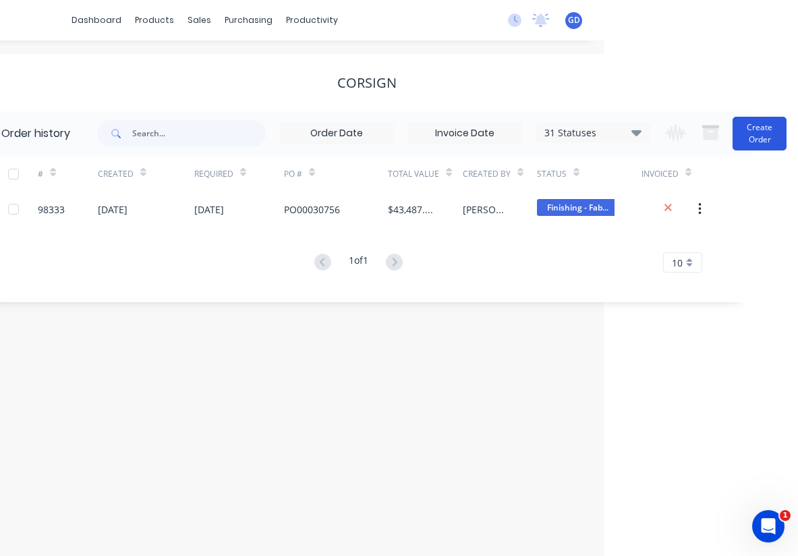
click at [758, 144] on button "Create Order" at bounding box center [759, 134] width 54 height 34
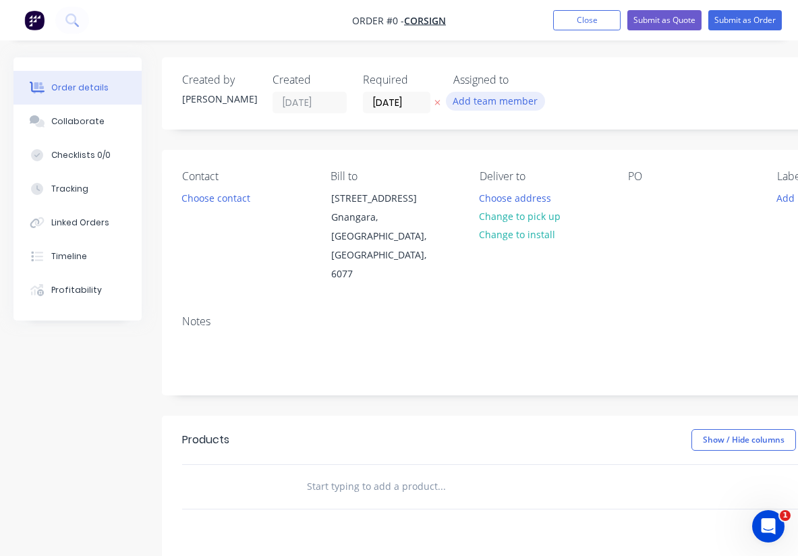
click at [487, 98] on button "Add team member" at bounding box center [495, 101] width 99 height 18
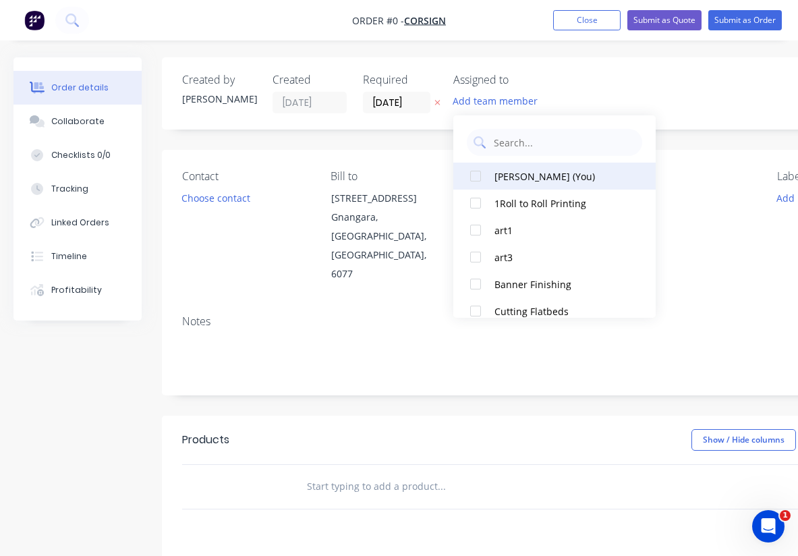
click at [474, 171] on div at bounding box center [475, 176] width 27 height 27
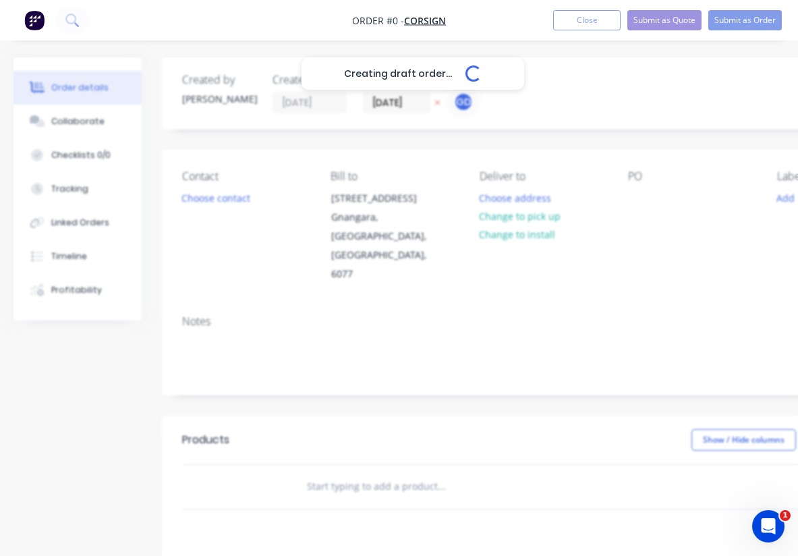
click at [672, 228] on div "Creating draft order... Loading... Order details Collaborate Checklists 0/0 Tra…" at bounding box center [468, 455] width 937 height 796
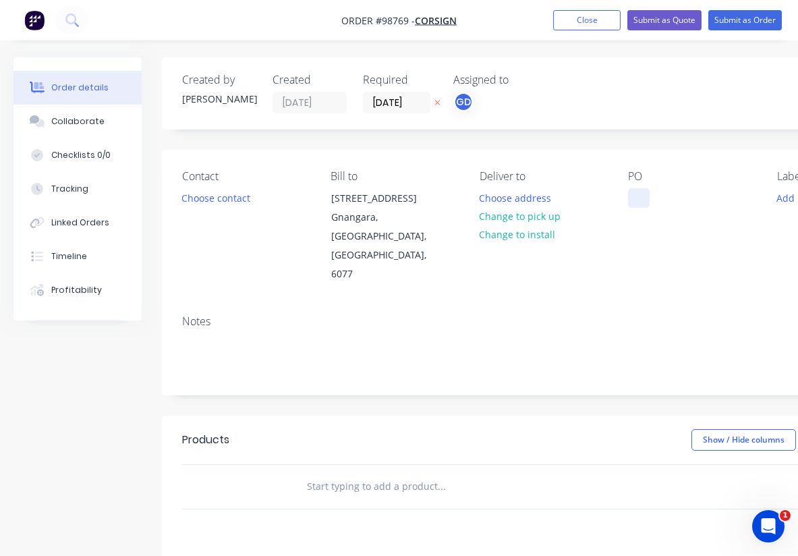
click at [642, 195] on div at bounding box center [639, 198] width 22 height 20
click at [643, 228] on div "PO 31087" at bounding box center [691, 227] width 127 height 114
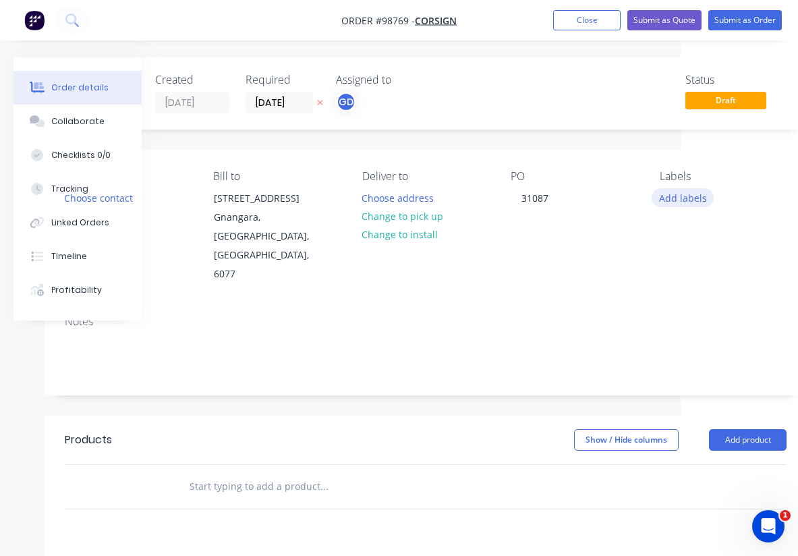
click at [701, 199] on button "Add labels" at bounding box center [682, 197] width 62 height 18
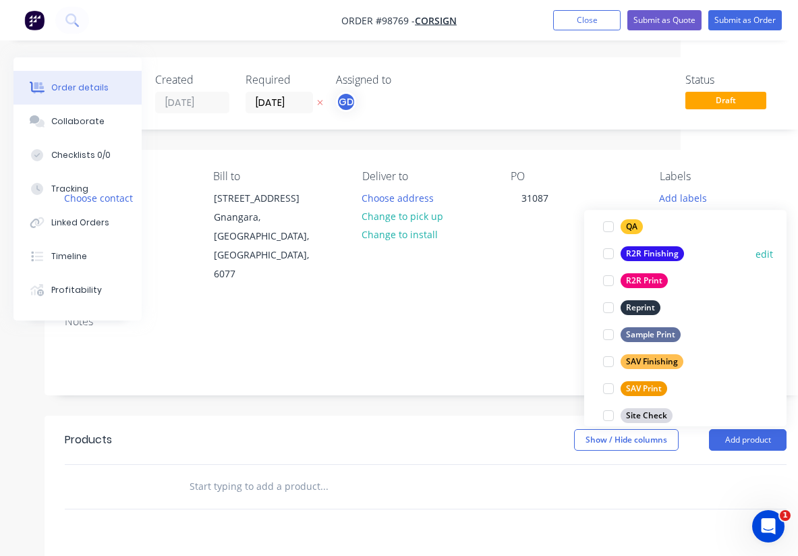
scroll to position [550, 0]
click at [669, 357] on div "SAV Finishing" at bounding box center [651, 361] width 63 height 15
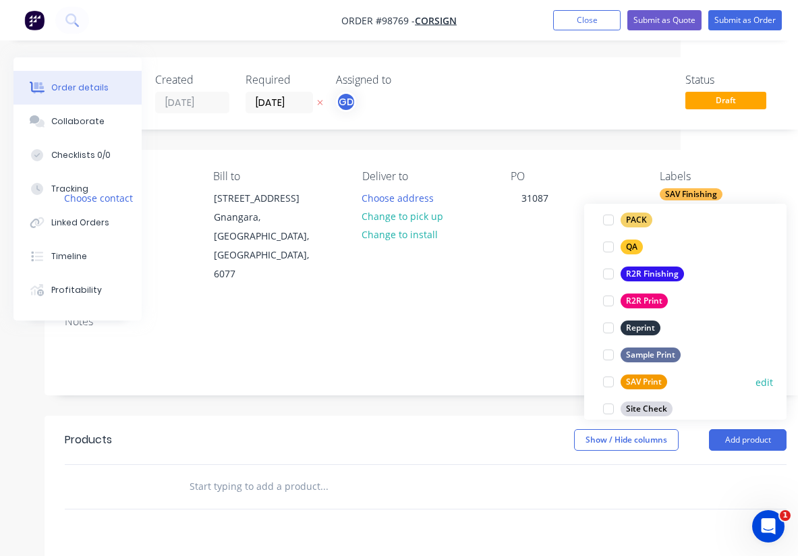
click at [662, 377] on div "SAV Print" at bounding box center [643, 381] width 47 height 15
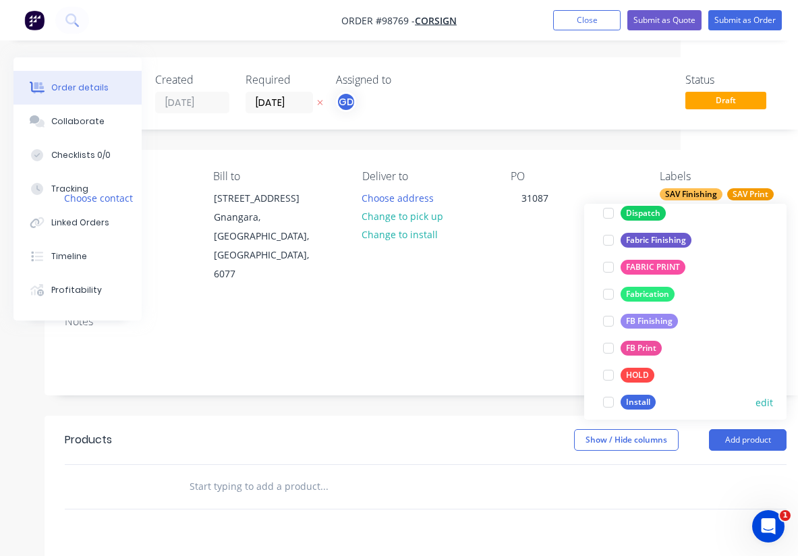
scroll to position [276, 0]
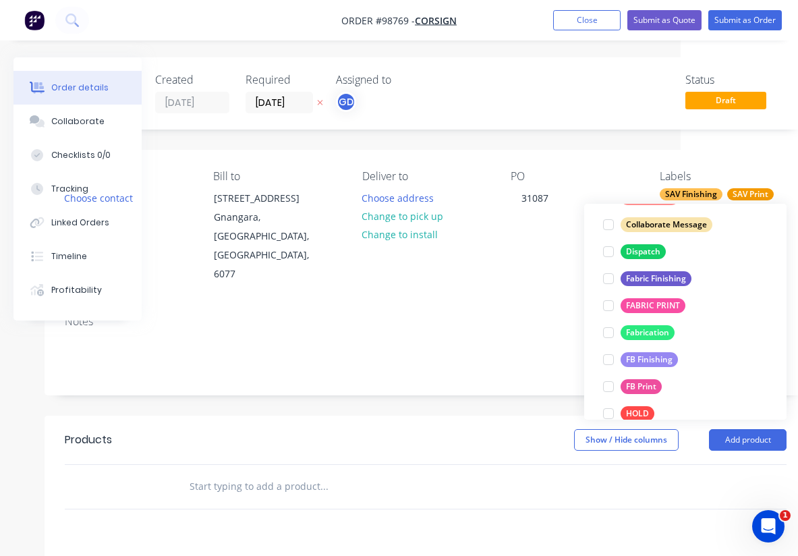
click at [408, 315] on div "Notes" at bounding box center [426, 321] width 722 height 13
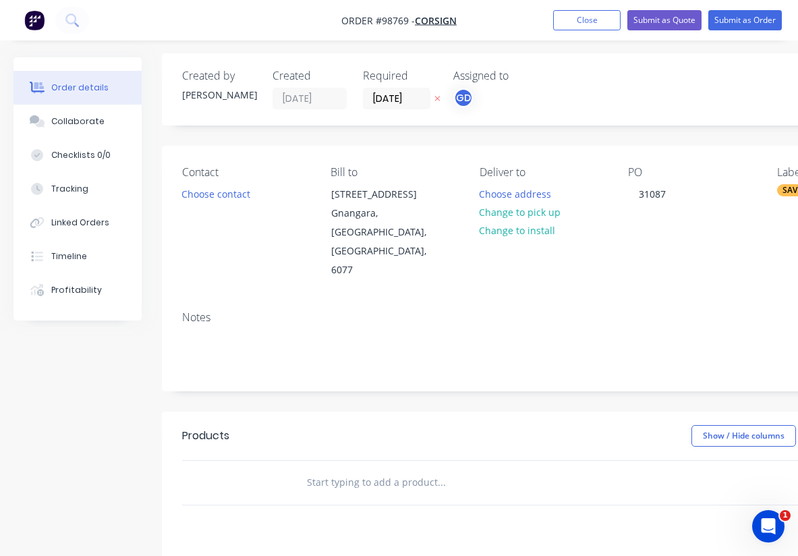
scroll to position [5, 0]
click at [227, 185] on button "Choose contact" at bounding box center [216, 192] width 83 height 18
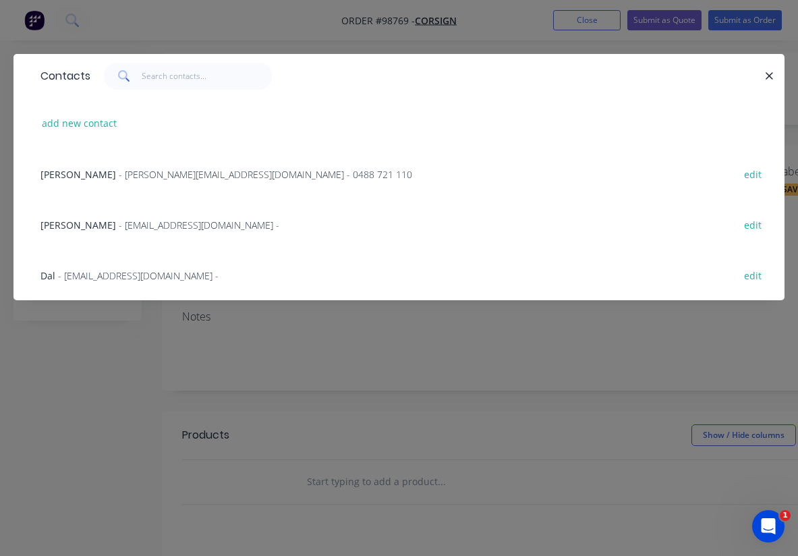
click at [63, 222] on span "[PERSON_NAME]" at bounding box center [78, 224] width 76 height 13
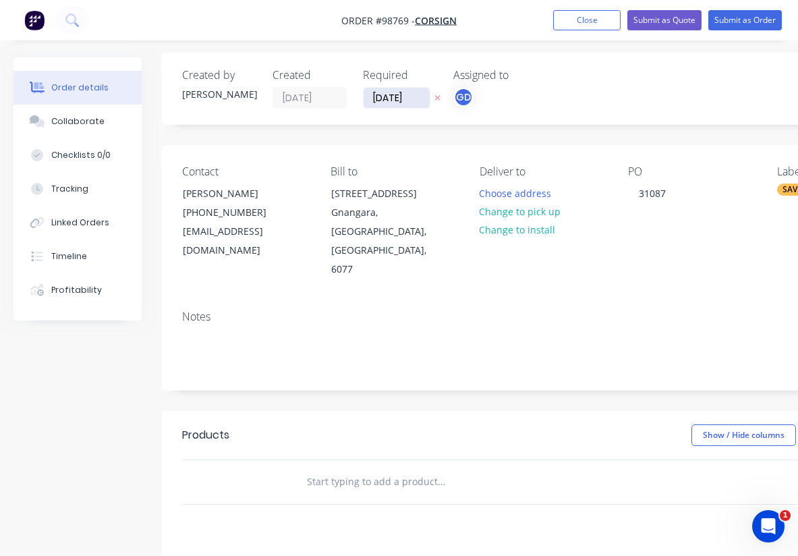
click at [394, 97] on input "[DATE]" at bounding box center [396, 98] width 66 height 20
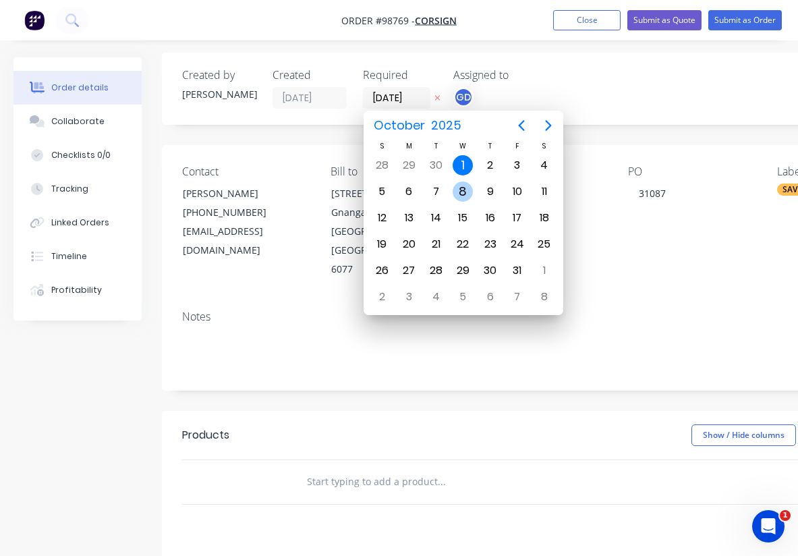
click at [461, 193] on div "8" at bounding box center [462, 191] width 20 height 20
type input "[DATE]"
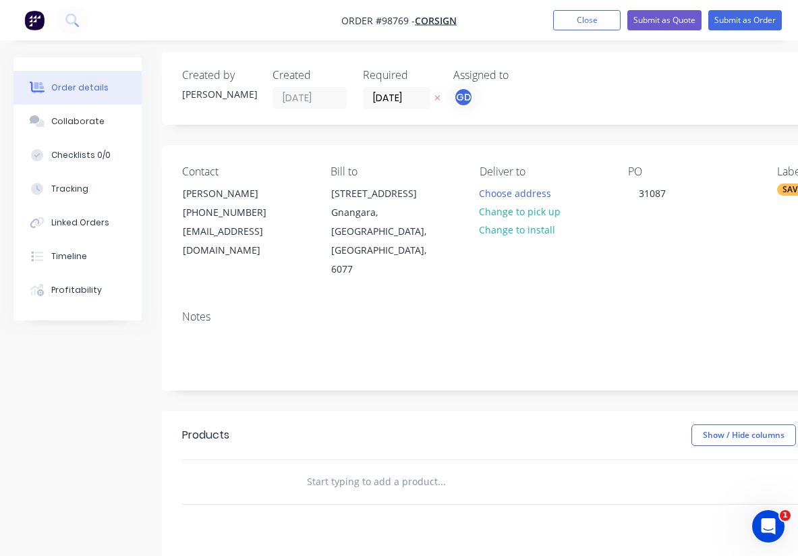
click at [429, 310] on div "Notes" at bounding box center [543, 316] width 722 height 13
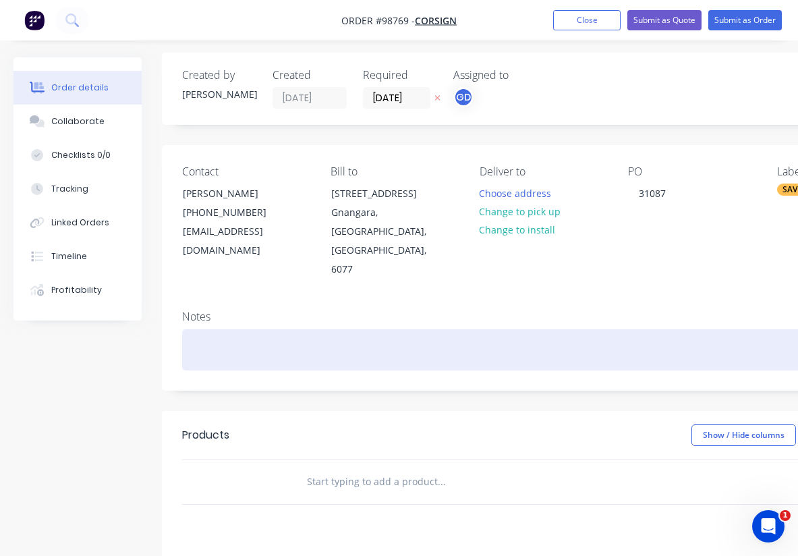
click at [270, 329] on div at bounding box center [543, 349] width 722 height 41
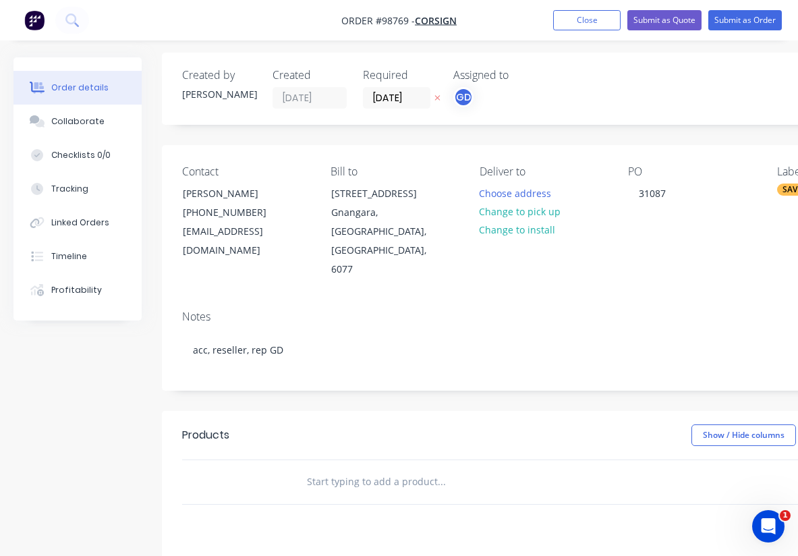
click at [425, 504] on div at bounding box center [543, 504] width 722 height 1
click at [347, 468] on input "text" at bounding box center [441, 481] width 270 height 27
paste input "2x panels (1x kind) 1000x1000mm Printed alumigraphics Mounted to 1.6 ali or sim…"
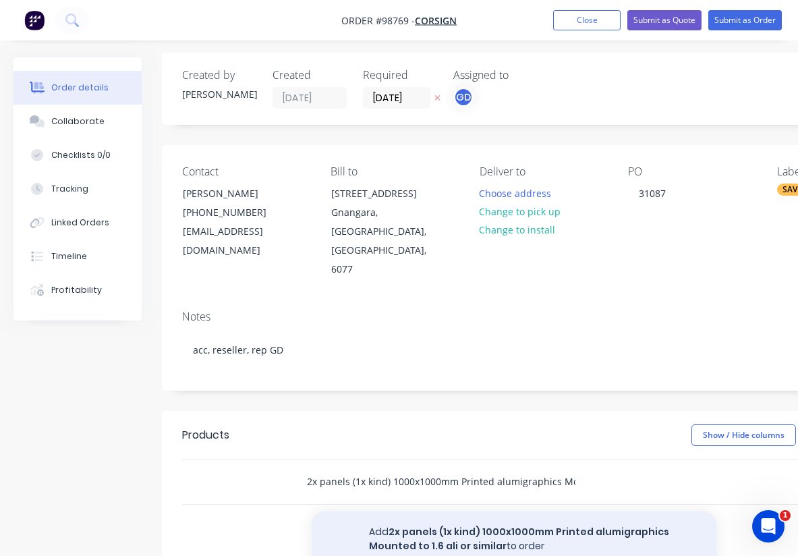
type input "2x panels (1x kind) 1000x1000mm Printed alumigraphics Mounted to 1.6 ali or sim…"
click at [436, 511] on button "Add 2x panels (1x kind) 1000x1000mm Printed alumigraphics Mounted to 1.6 ali or…" at bounding box center [514, 538] width 405 height 55
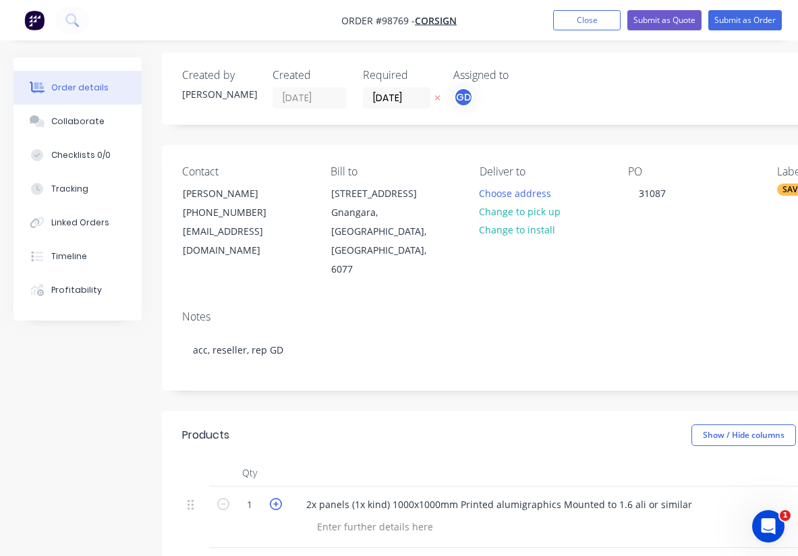
click at [281, 498] on icon "button" at bounding box center [276, 504] width 12 height 12
type input "2"
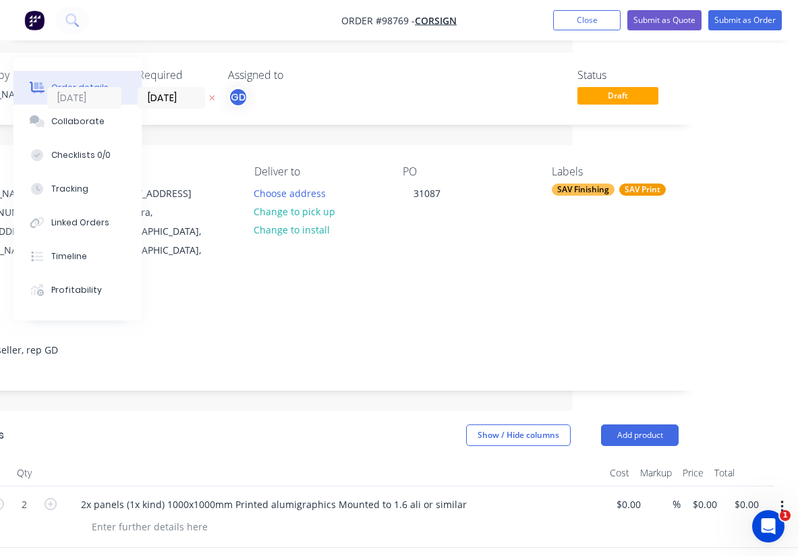
scroll to position [5, 225]
click at [750, 494] on input "0.00" at bounding box center [748, 504] width 31 height 20
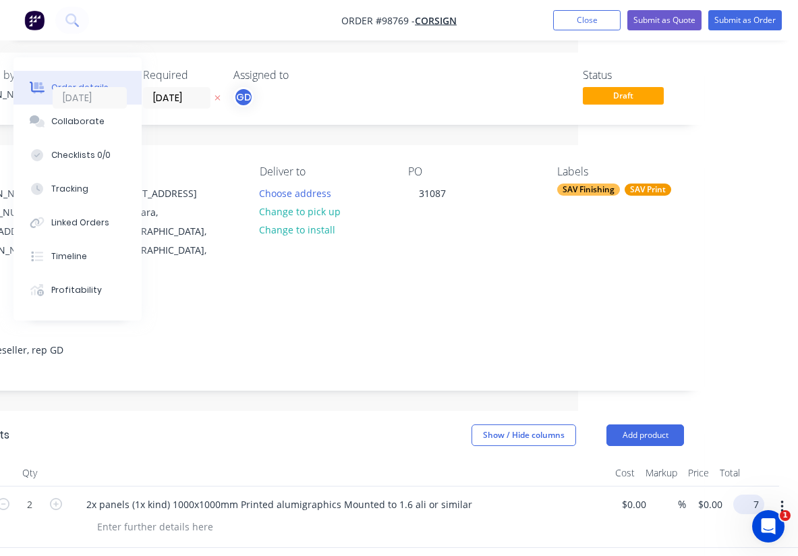
scroll to position [5, 210]
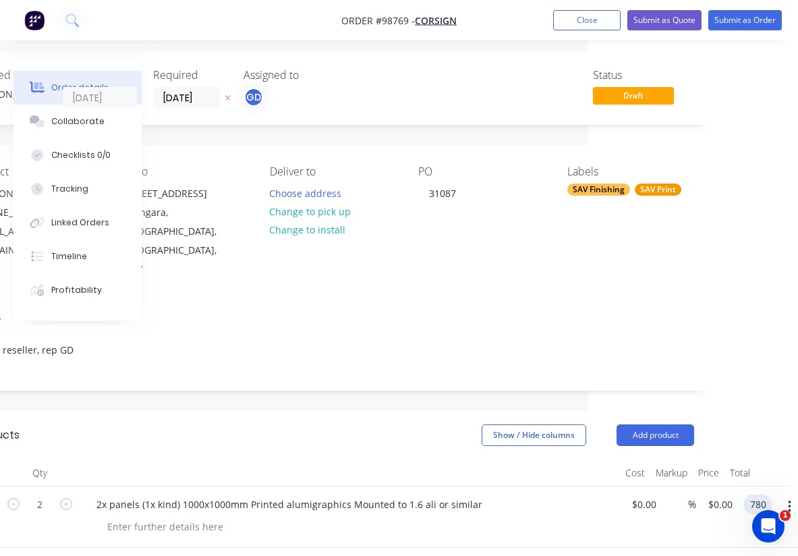
type input "780"
type input "$390.00"
type input "$780.00"
click at [388, 414] on header "Products Show / Hide columns Add product" at bounding box center [333, 435] width 762 height 49
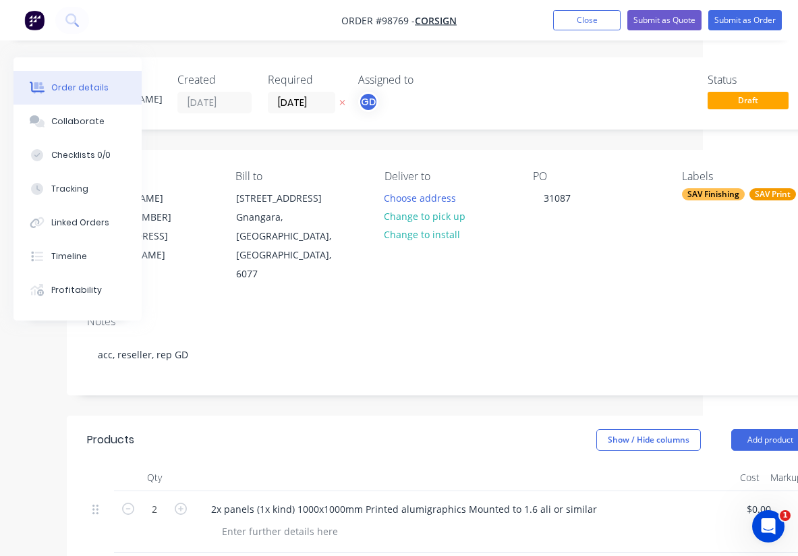
scroll to position [0, 0]
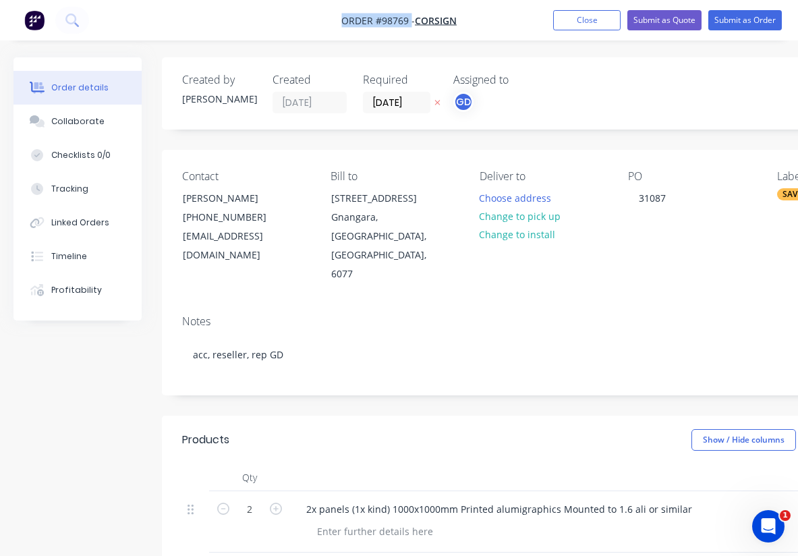
drag, startPoint x: 328, startPoint y: 16, endPoint x: 411, endPoint y: 18, distance: 82.3
click at [411, 18] on nav "Order #98769 - Corsign Add product Close Submit as Quote Submit as Order" at bounding box center [399, 20] width 798 height 40
copy span "Order #98769"
click at [575, 25] on button "Close" at bounding box center [586, 20] width 67 height 20
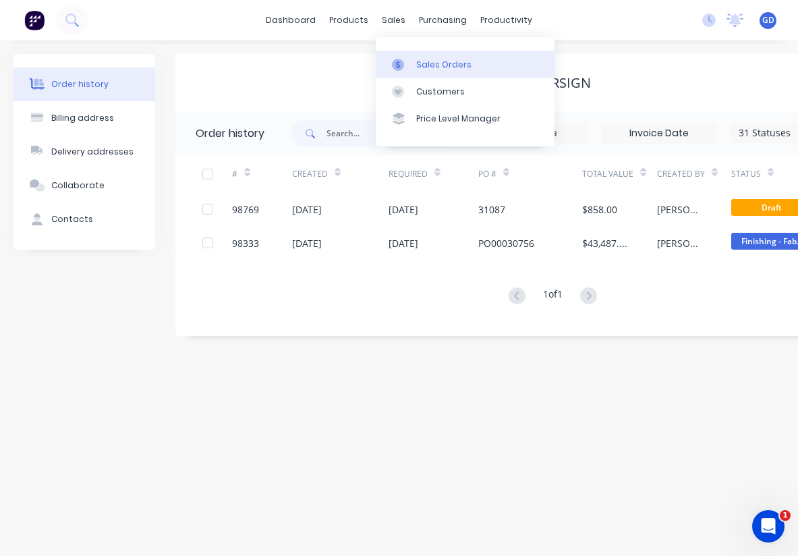
click at [428, 59] on div "Sales Orders" at bounding box center [443, 65] width 55 height 12
